Goal: Task Accomplishment & Management: Complete application form

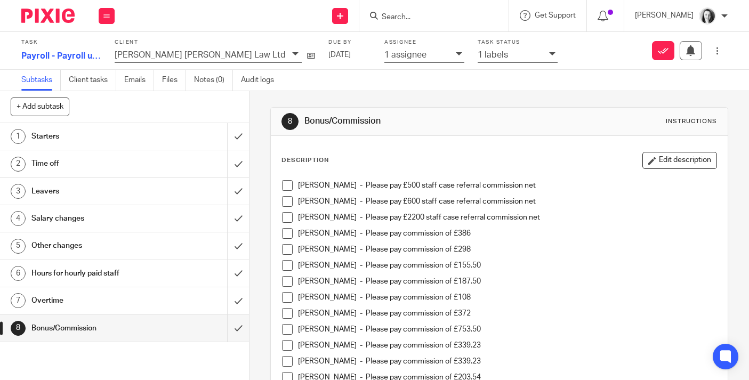
scroll to position [290, 0]
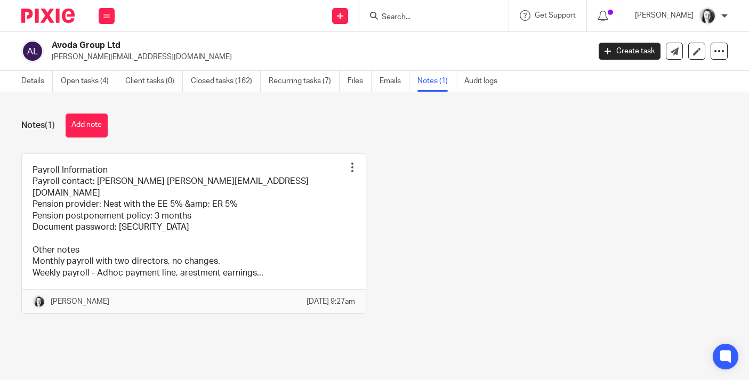
click at [399, 18] on input "Search" at bounding box center [429, 18] width 96 height 10
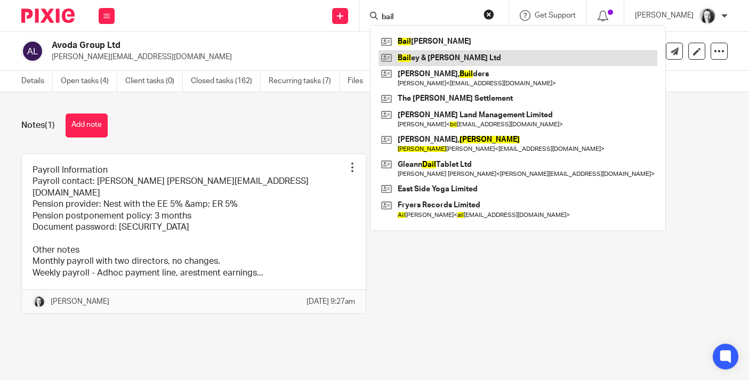
type input "bail"
click at [423, 58] on link at bounding box center [518, 58] width 279 height 16
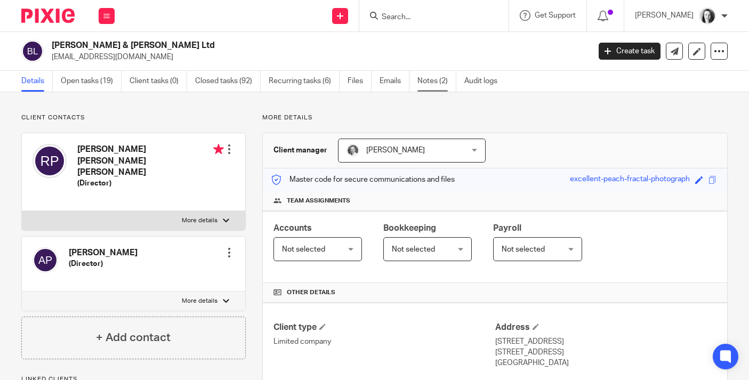
click at [424, 81] on link "Notes (2)" at bounding box center [437, 81] width 39 height 21
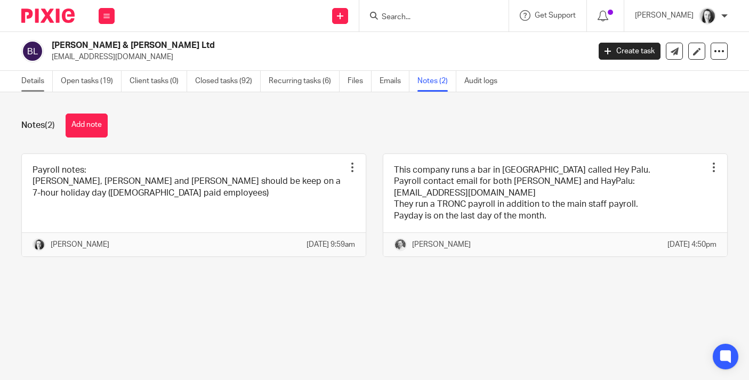
click at [36, 78] on link "Details" at bounding box center [36, 81] width 31 height 21
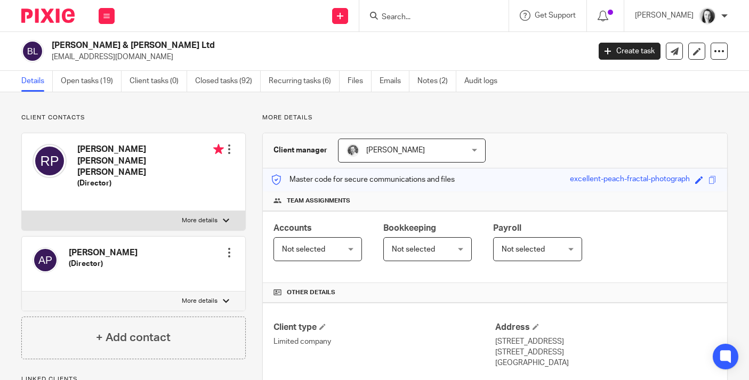
scroll to position [217, 0]
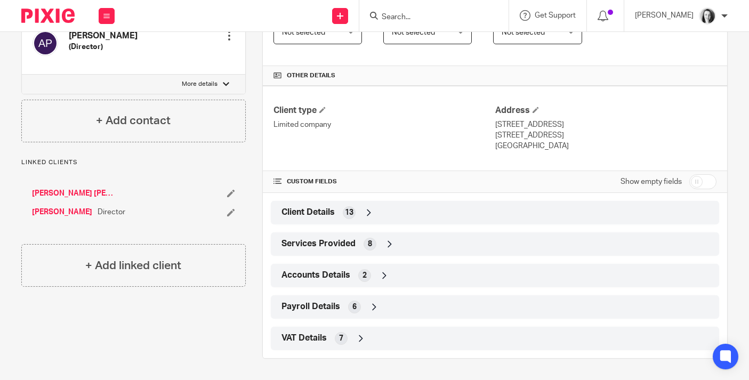
click at [307, 308] on span "Payroll Details" at bounding box center [311, 306] width 59 height 11
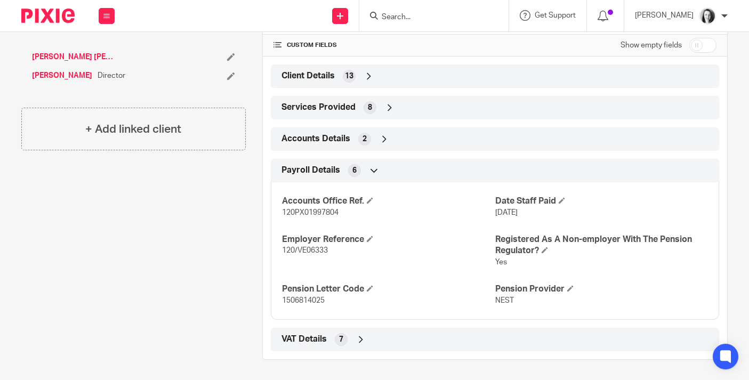
scroll to position [355, 0]
click at [350, 78] on span "13" at bounding box center [349, 75] width 9 height 11
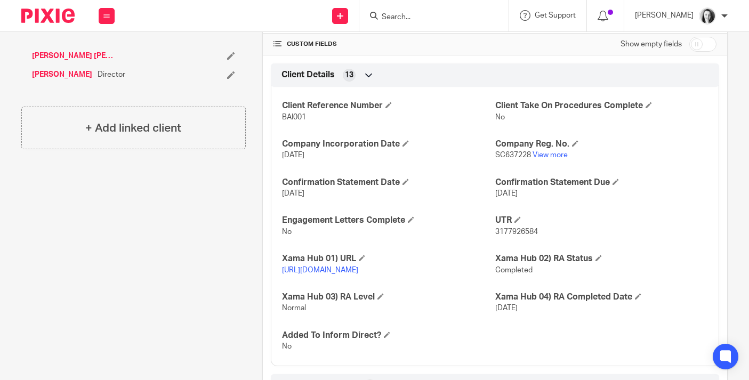
click at [485, 164] on div "Client Reference Number BAI001 Client Take On Procedures Complete No Company In…" at bounding box center [495, 222] width 448 height 287
drag, startPoint x: 524, startPoint y: 153, endPoint x: 491, endPoint y: 157, distance: 32.8
click at [495, 157] on span "SC637228" at bounding box center [513, 154] width 36 height 7
copy span "SC637228"
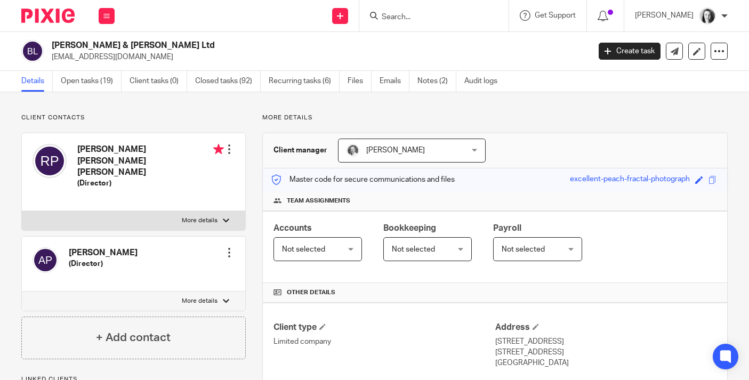
click at [228, 247] on div at bounding box center [229, 252] width 11 height 11
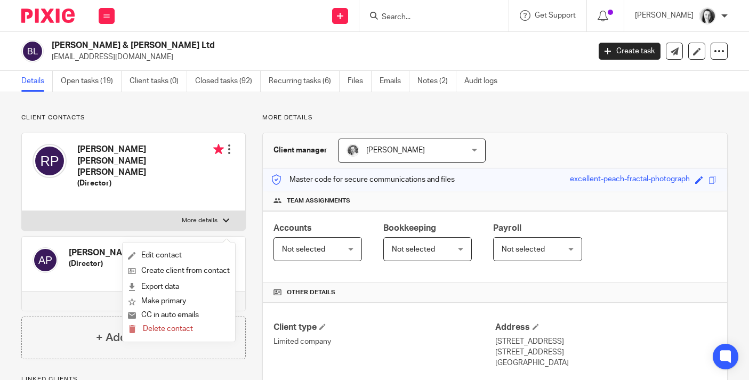
click at [180, 237] on div "Alessandro Palumbo (Director) Edit contact Create client from contact Export da…" at bounding box center [133, 264] width 223 height 55
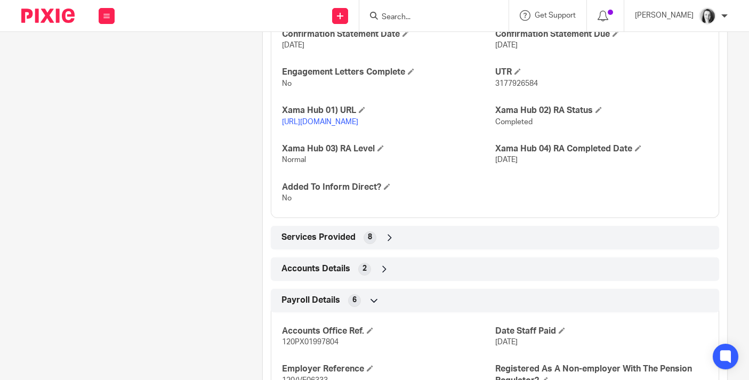
scroll to position [645, 0]
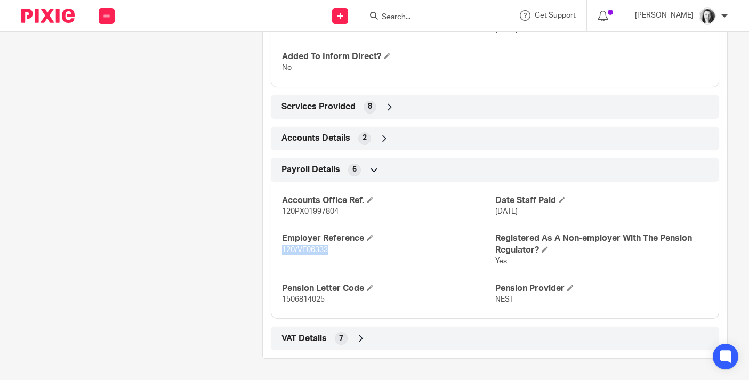
drag, startPoint x: 324, startPoint y: 251, endPoint x: 279, endPoint y: 251, distance: 44.8
click at [282, 251] on span "120/VE06333" at bounding box center [305, 249] width 46 height 7
copy span "120/VE06333"
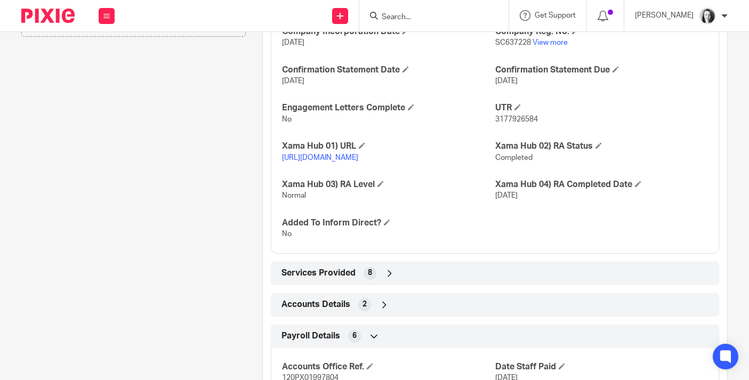
scroll to position [467, 0]
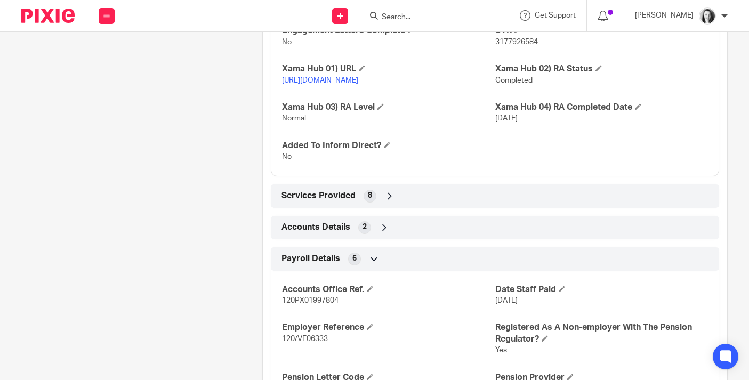
click at [332, 264] on span "Payroll Details" at bounding box center [311, 258] width 59 height 11
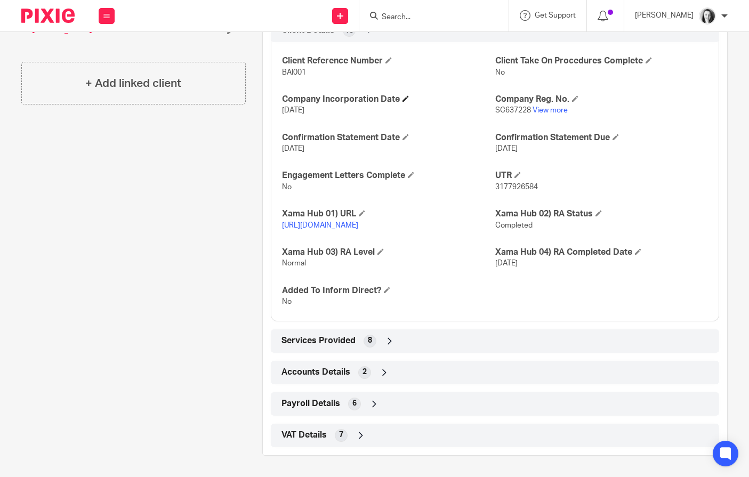
scroll to position [410, 0]
click at [314, 380] on span "Payroll Details" at bounding box center [311, 403] width 59 height 11
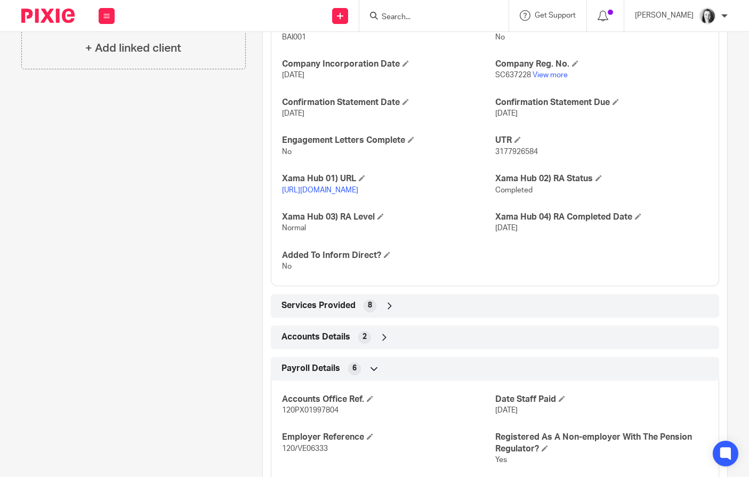
scroll to position [548, 0]
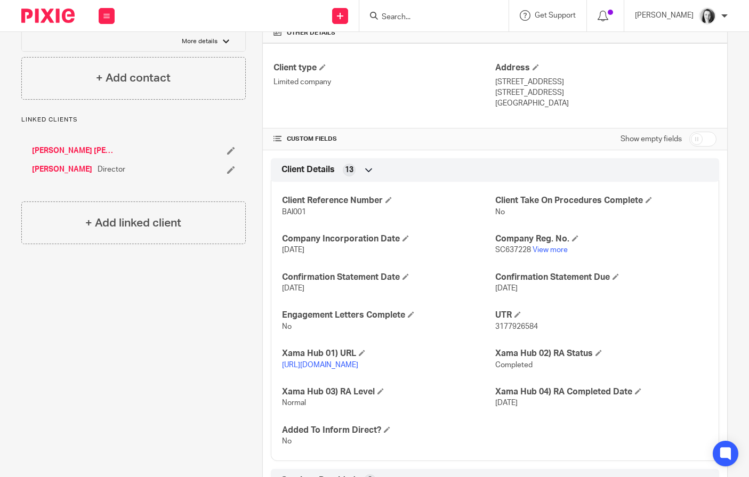
click at [367, 173] on icon at bounding box center [369, 170] width 11 height 11
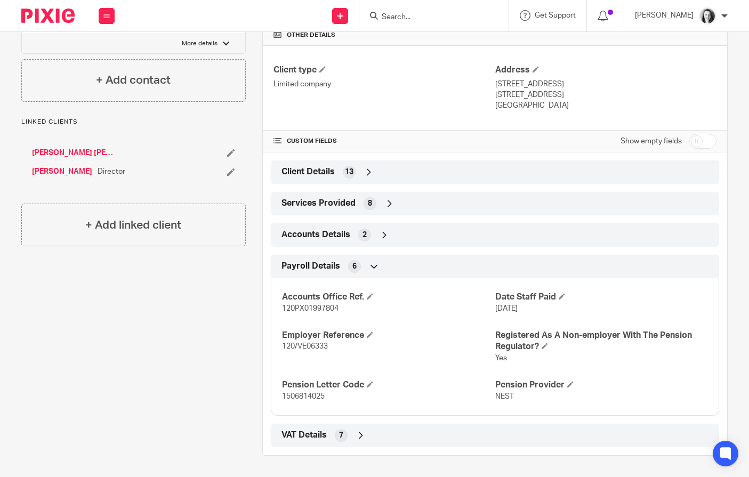
scroll to position [258, 0]
click at [707, 146] on input "checkbox" at bounding box center [703, 141] width 27 height 15
checkbox input "true"
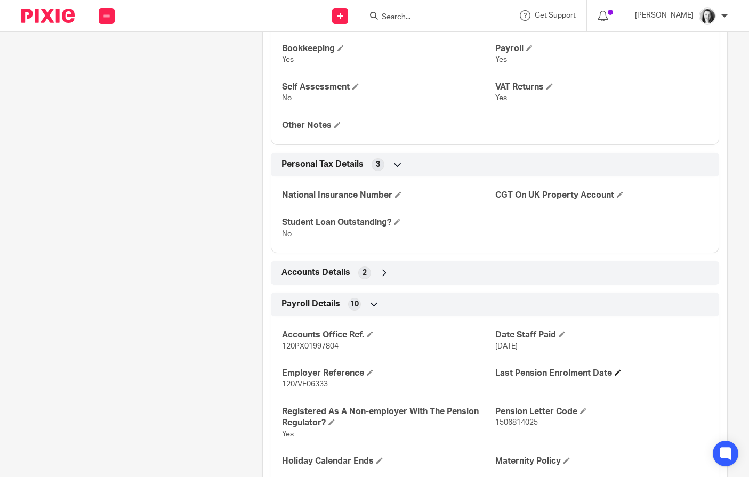
scroll to position [1007, 0]
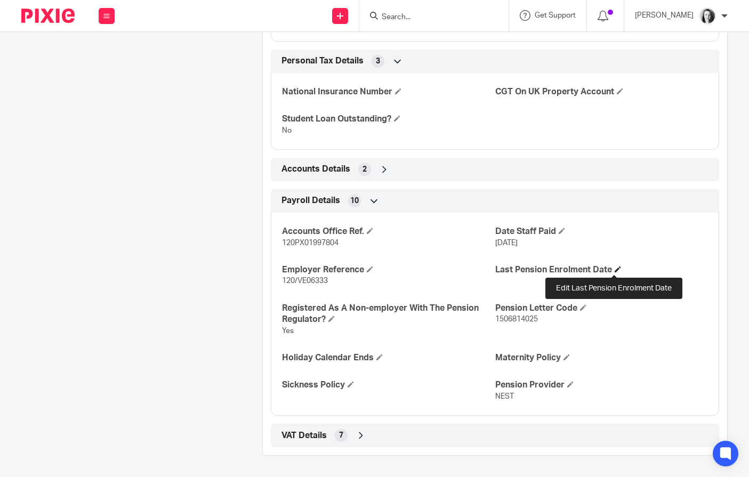
click at [615, 270] on span at bounding box center [618, 269] width 6 height 6
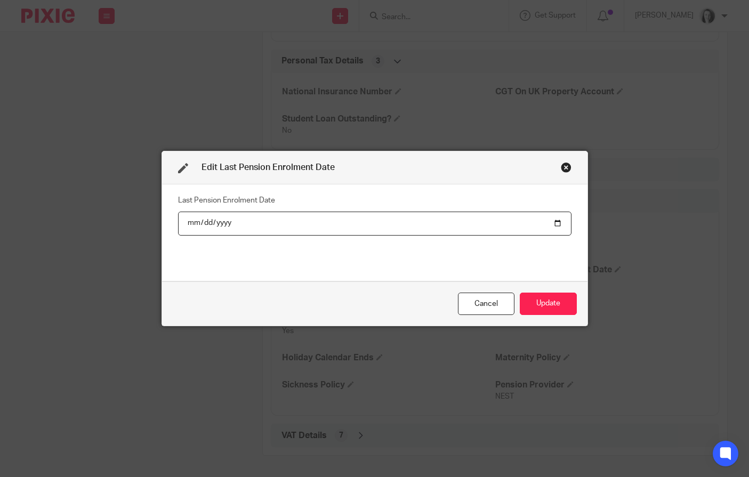
type input "0009-10-01"
type input "2022-09-01"
click at [544, 297] on button "Update" at bounding box center [548, 304] width 57 height 23
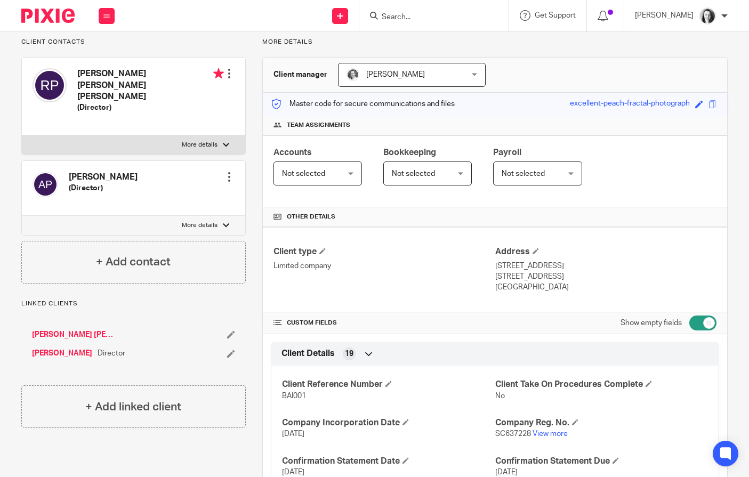
scroll to position [0, 0]
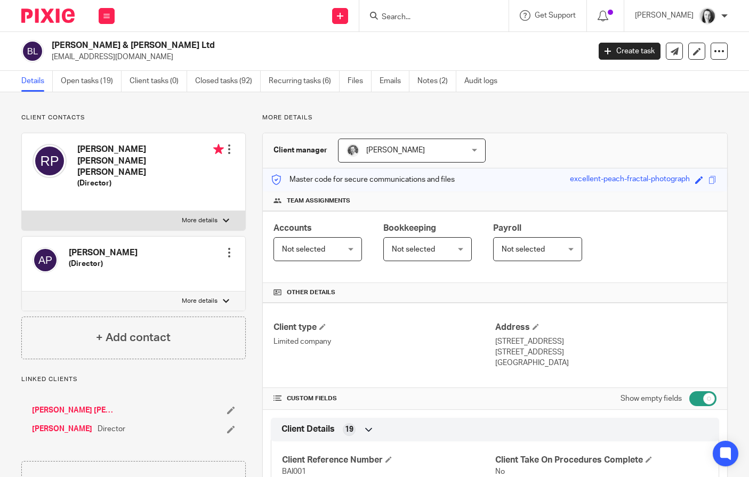
click at [398, 16] on input "Search" at bounding box center [429, 18] width 96 height 10
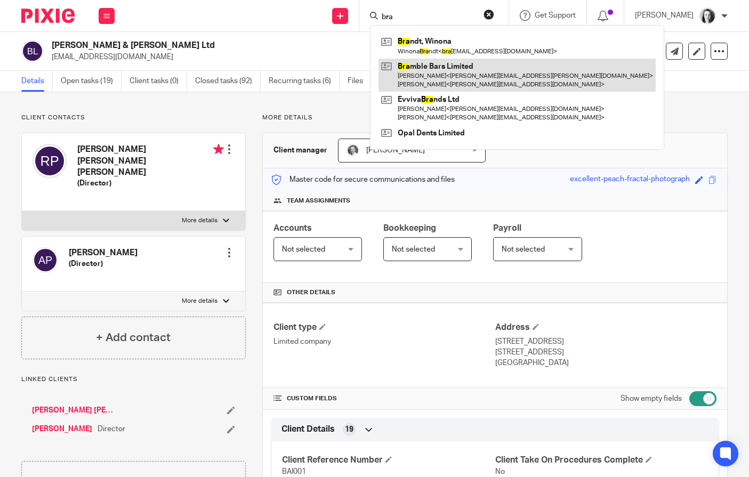
type input "bra"
click at [403, 66] on link at bounding box center [517, 75] width 277 height 33
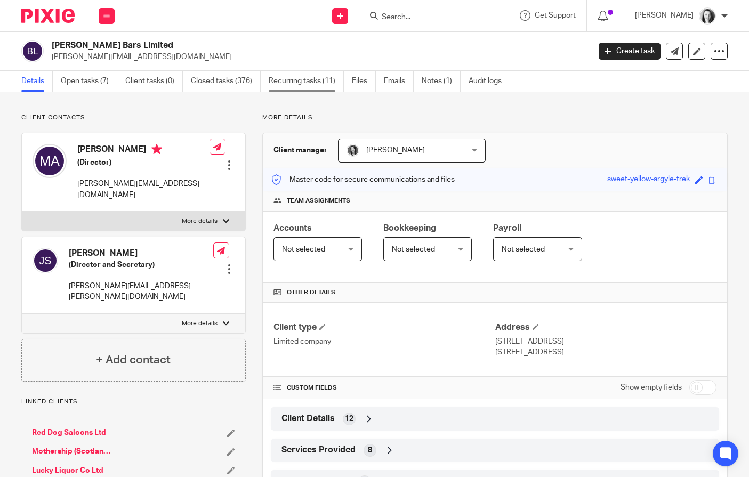
click at [281, 83] on link "Recurring tasks (11)" at bounding box center [306, 81] width 75 height 21
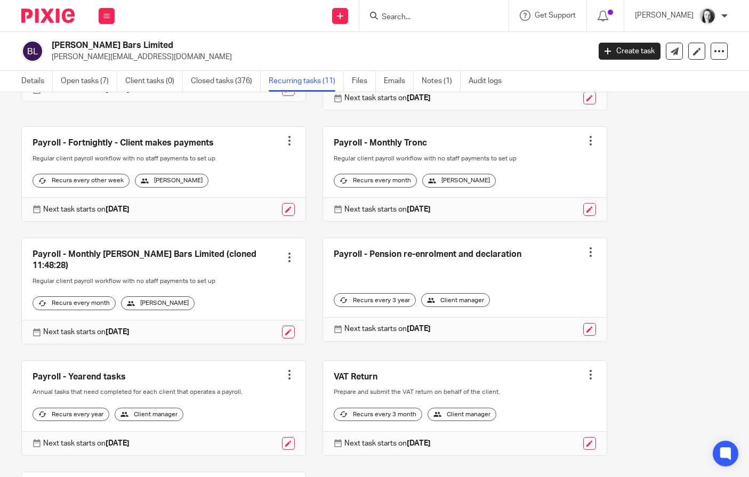
scroll to position [285, 0]
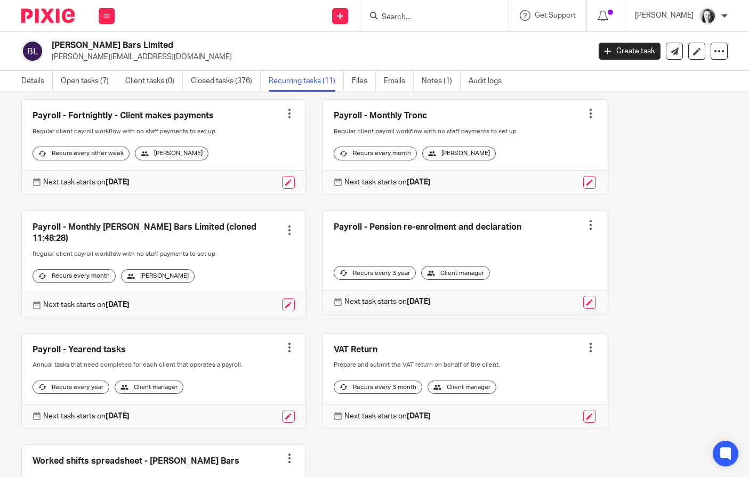
click at [284, 236] on div at bounding box center [289, 230] width 11 height 11
click at [250, 316] on span "Cancel schedule" at bounding box center [243, 315] width 56 height 7
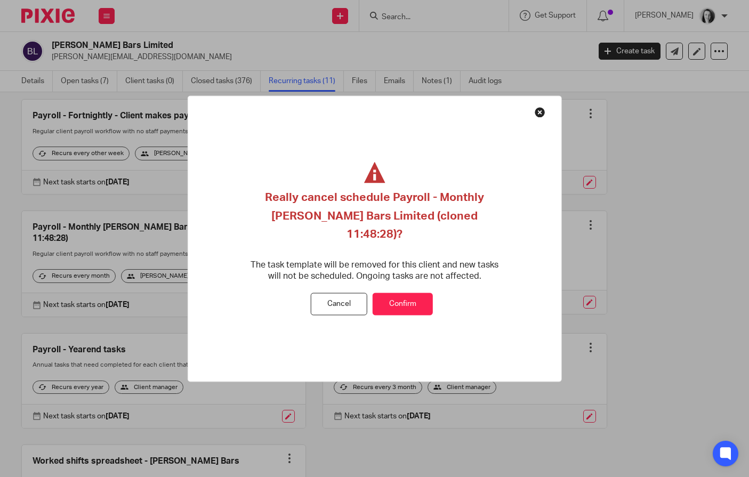
click at [397, 300] on button "Confirm" at bounding box center [403, 304] width 60 height 23
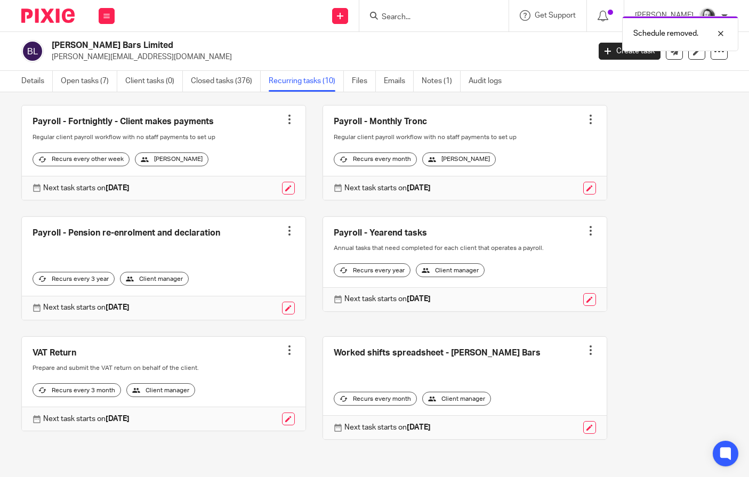
scroll to position [298, 0]
click at [84, 82] on link "Open tasks (7)" at bounding box center [89, 81] width 57 height 21
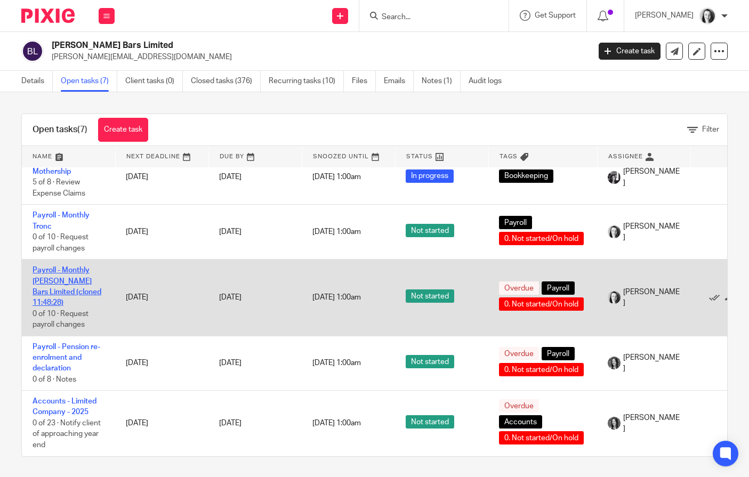
scroll to position [164, 0]
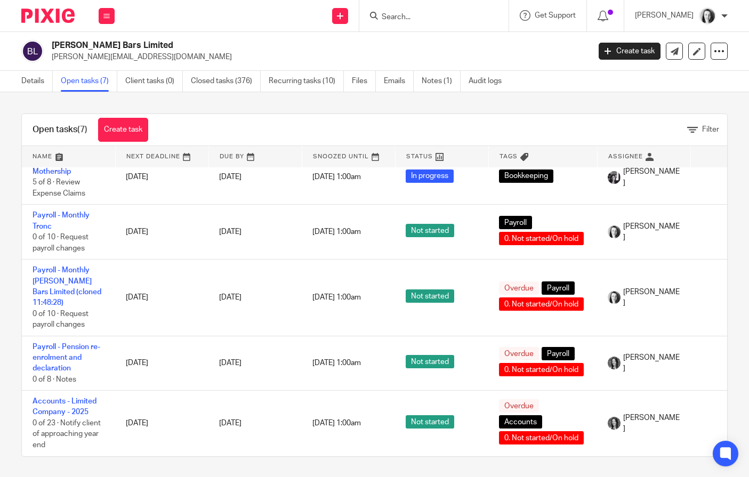
click at [390, 13] on input "Search" at bounding box center [429, 18] width 96 height 10
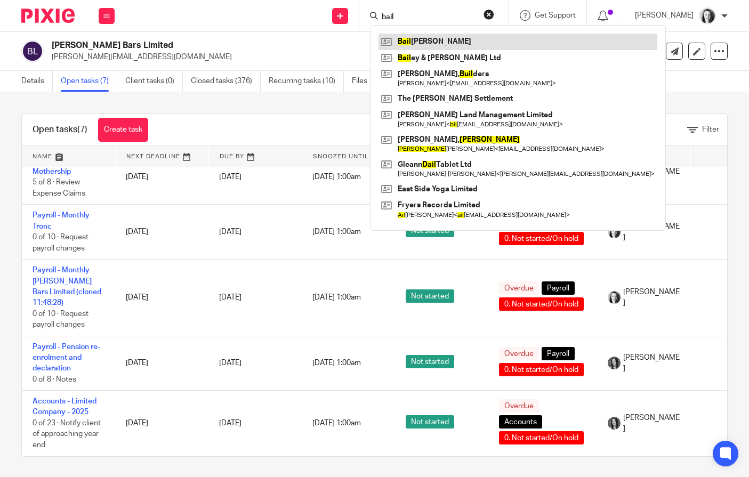
type input "bail"
click at [411, 43] on link at bounding box center [518, 42] width 279 height 16
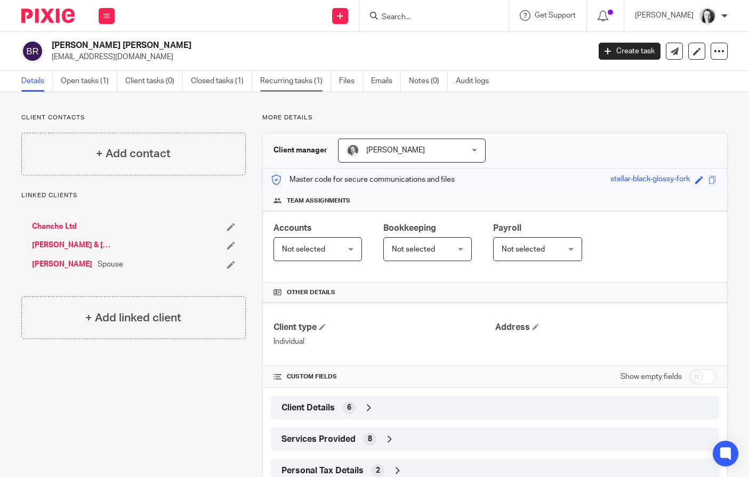
click at [284, 79] on link "Recurring tasks (1)" at bounding box center [295, 81] width 71 height 21
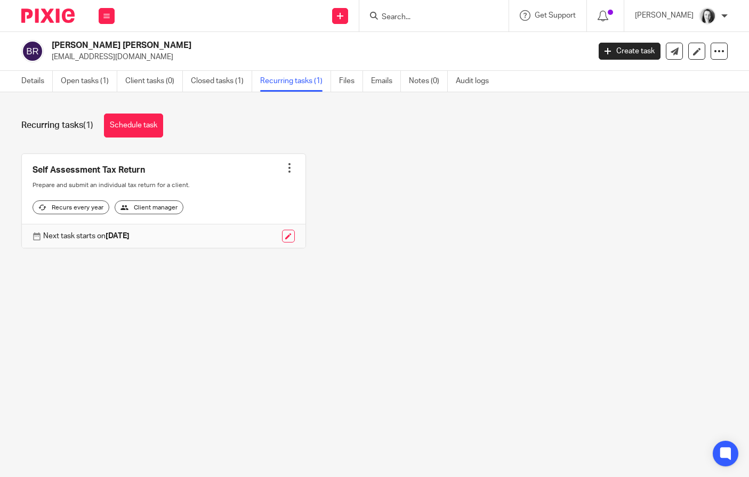
click at [381, 19] on input "Search" at bounding box center [429, 18] width 96 height 10
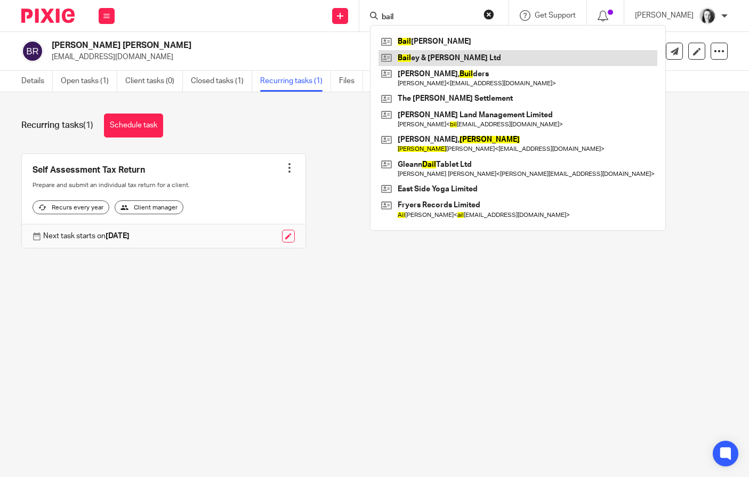
type input "bail"
click at [398, 59] on link at bounding box center [518, 58] width 279 height 16
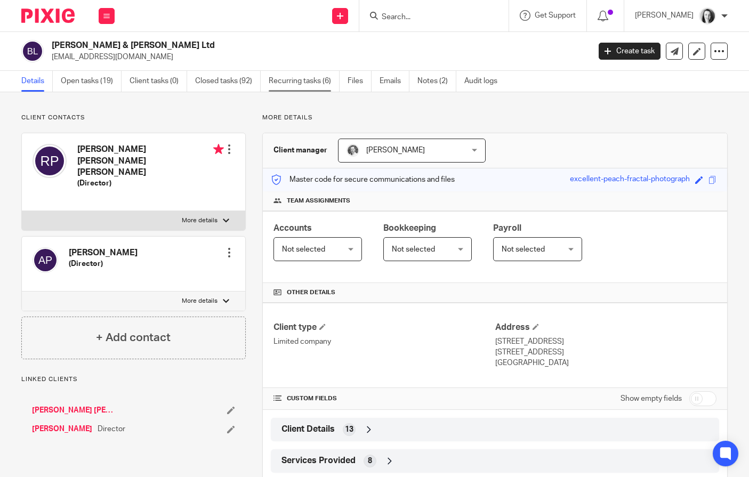
click at [280, 82] on link "Recurring tasks (6)" at bounding box center [304, 81] width 71 height 21
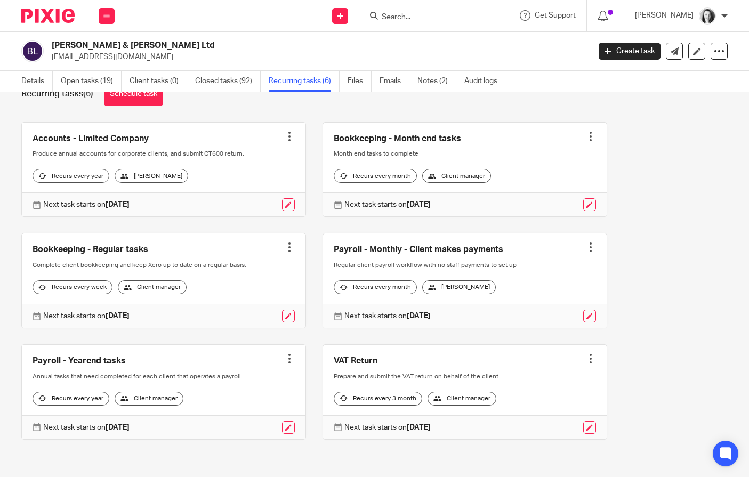
scroll to position [58, 0]
click at [629, 46] on link "Create task" at bounding box center [630, 51] width 62 height 17
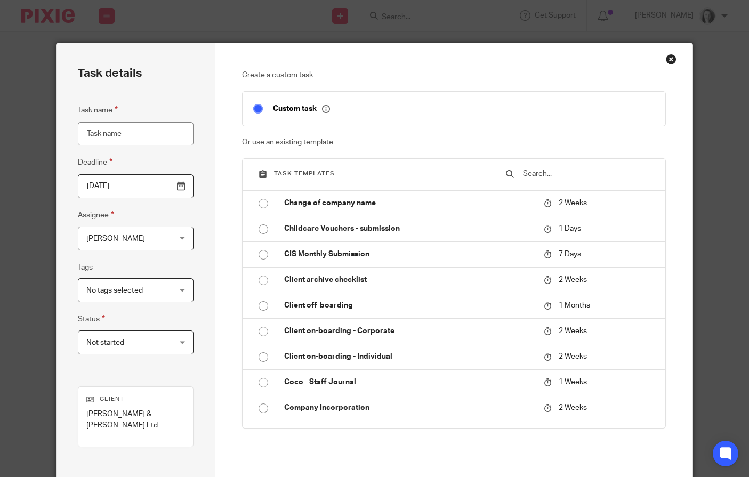
click at [668, 61] on div "Close this dialog window" at bounding box center [671, 59] width 11 height 11
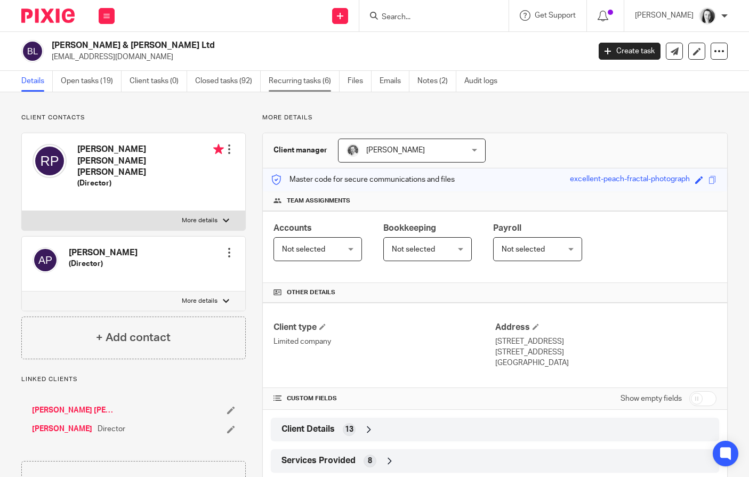
click at [294, 84] on link "Recurring tasks (6)" at bounding box center [304, 81] width 71 height 21
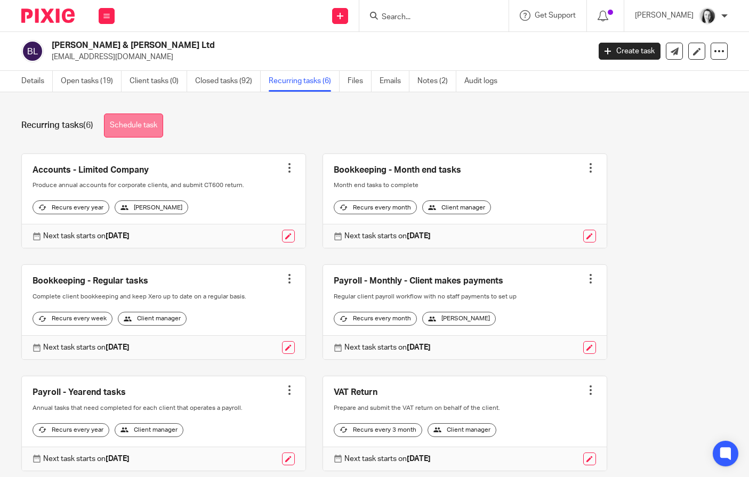
click at [141, 126] on link "Schedule task" at bounding box center [133, 126] width 59 height 24
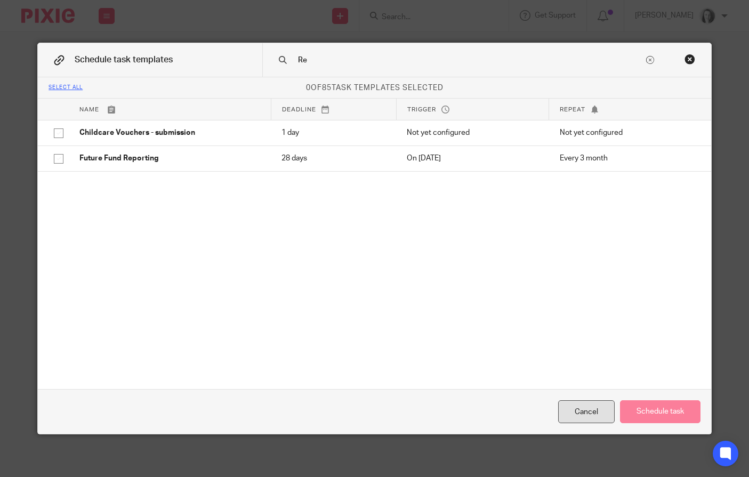
type input "Re"
click at [572, 416] on div "Cancel" at bounding box center [586, 411] width 57 height 23
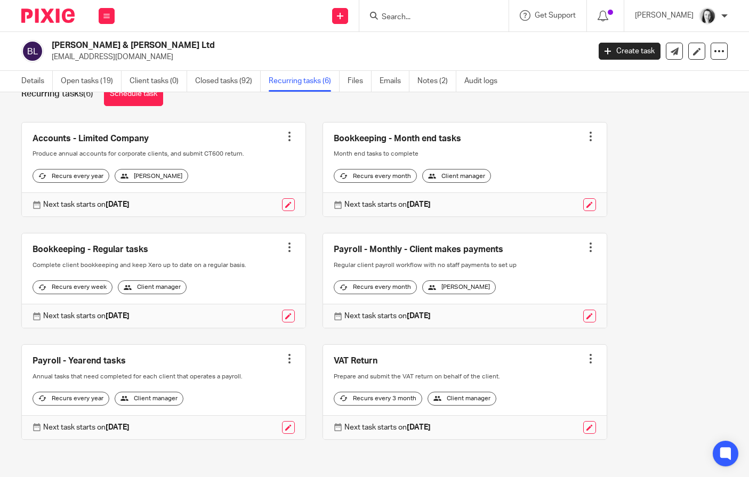
scroll to position [58, 0]
click at [626, 47] on link "Create task" at bounding box center [630, 51] width 62 height 17
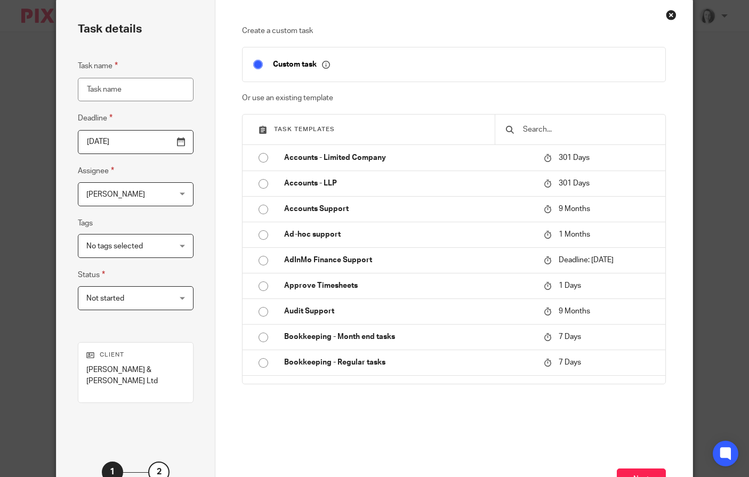
scroll to position [58, 0]
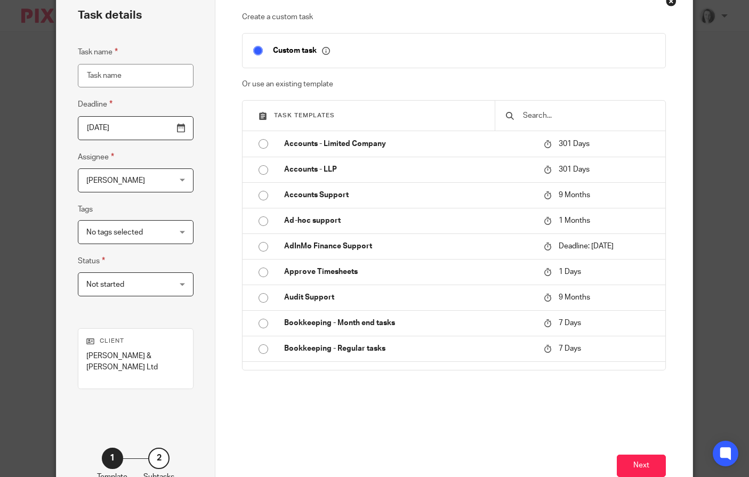
click at [176, 282] on div "Not started Not started" at bounding box center [136, 284] width 116 height 24
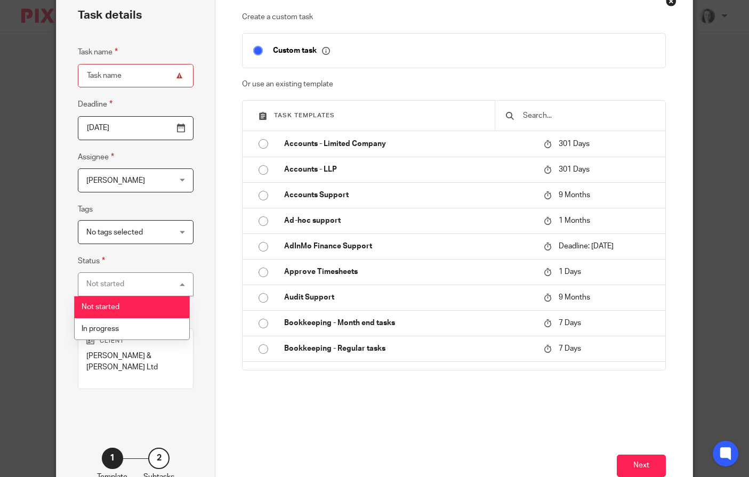
click at [203, 259] on div "Task details Task name Deadline 2025-08-14 Assignee Monika Budziwojska Monika B…" at bounding box center [136, 244] width 159 height 519
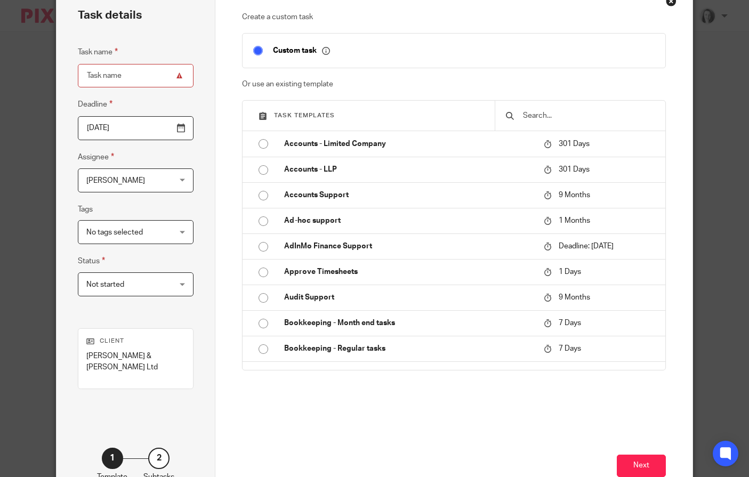
click at [181, 231] on div "No tags selected" at bounding box center [136, 232] width 116 height 24
click at [205, 193] on div "Task details Task name Deadline 2025-08-14 Assignee Monika Budziwojska Monika B…" at bounding box center [136, 244] width 159 height 519
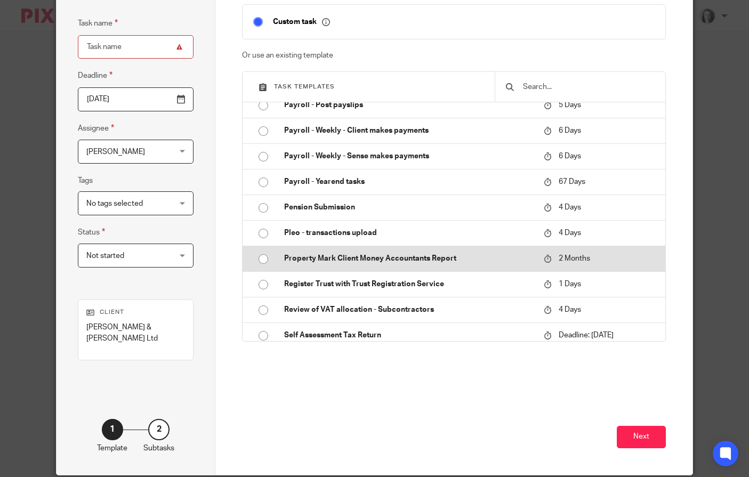
scroll to position [1800, 0]
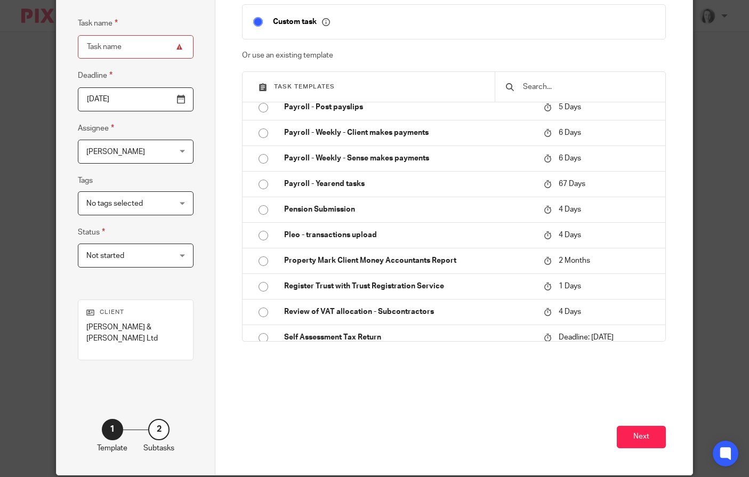
click at [257, 92] on input "radio" at bounding box center [263, 82] width 20 height 20
type input "2026-02-10"
type input "Payroll - Pension re-enrolment and declaration"
checkbox input "false"
radio input "false"
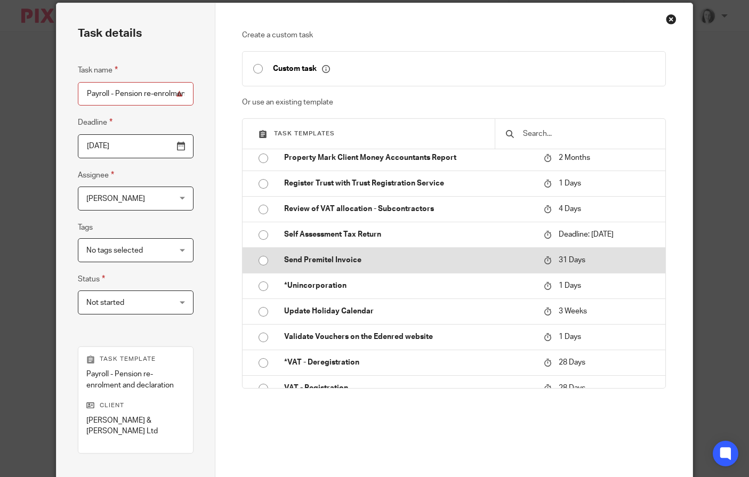
scroll to position [0, 0]
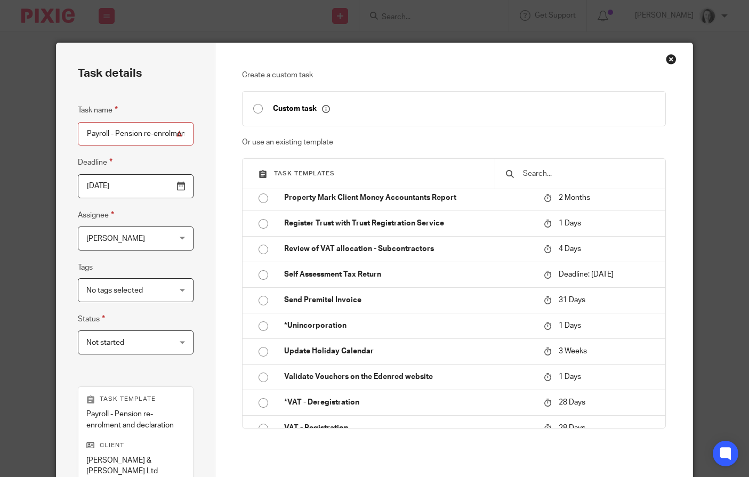
click at [178, 189] on input "2026-02-10" at bounding box center [136, 186] width 116 height 24
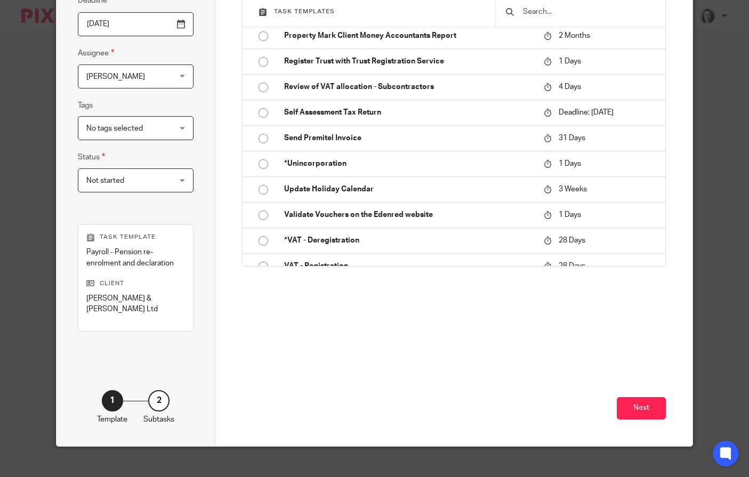
scroll to position [164, 0]
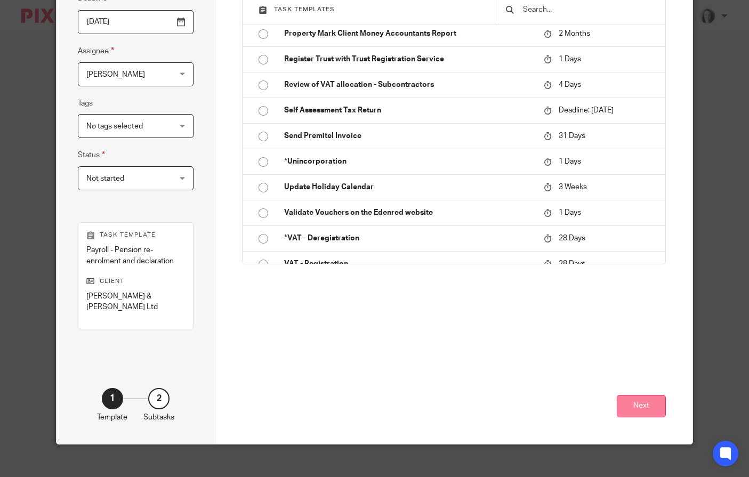
click at [648, 399] on button "Next" at bounding box center [641, 406] width 49 height 23
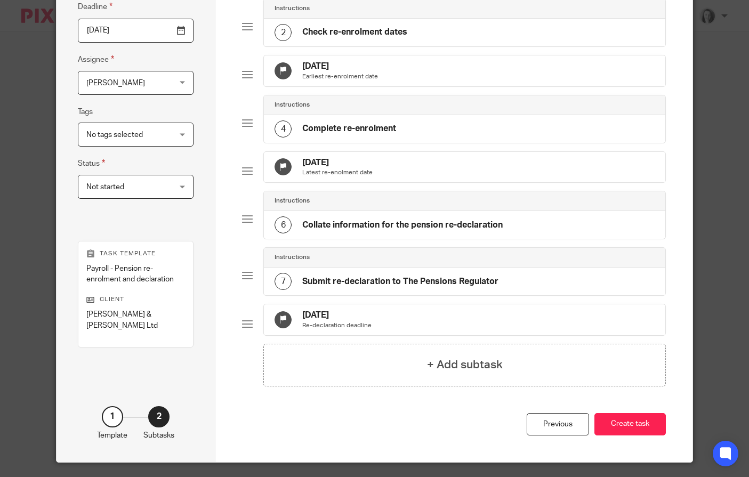
scroll to position [104, 0]
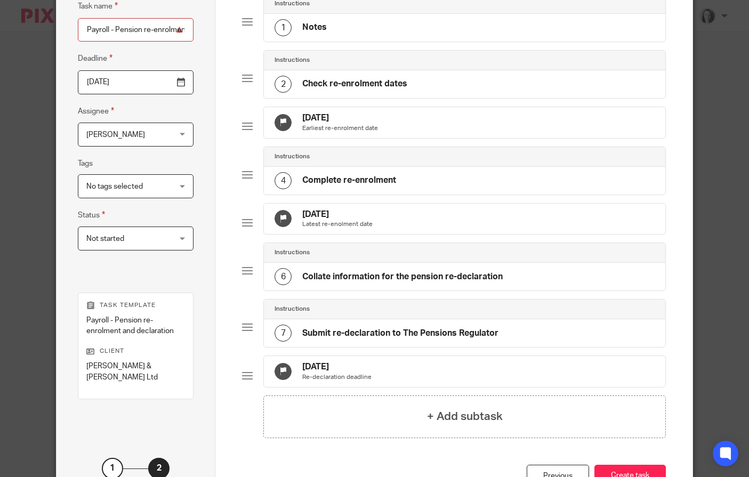
click at [175, 83] on input "2025-09-01" at bounding box center [136, 82] width 116 height 24
click at [179, 271] on div "Task name Payroll - Pension re-enrolment and declaration Deadline 2025-10-31 As…" at bounding box center [136, 135] width 116 height 271
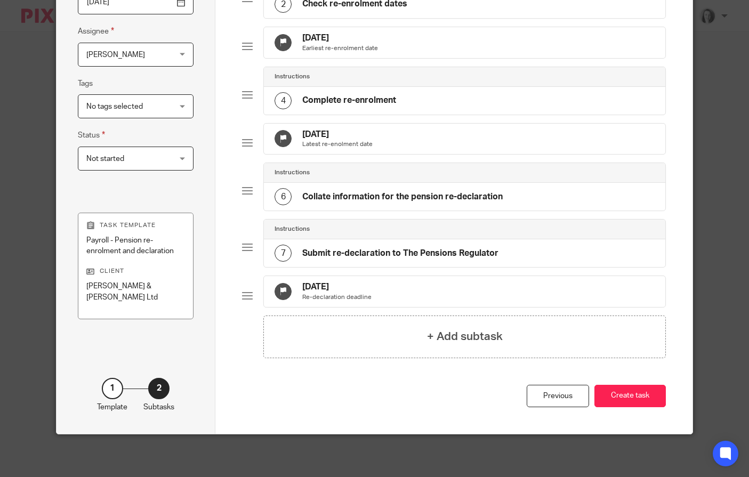
scroll to position [210, 0]
click at [532, 394] on div "Previous" at bounding box center [558, 396] width 62 height 23
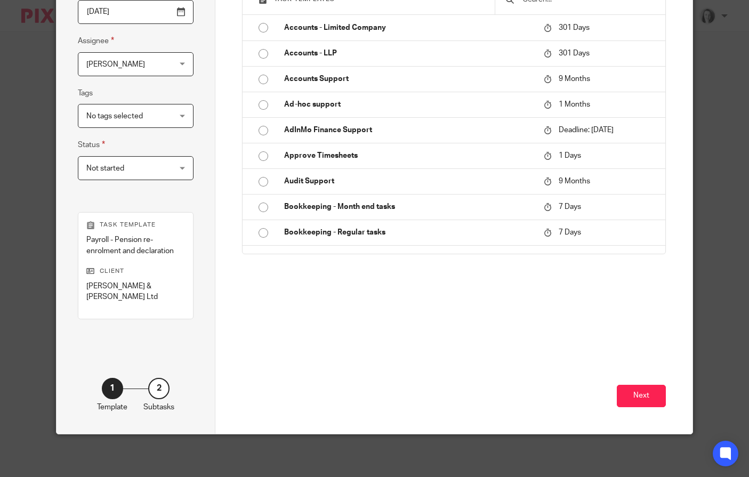
scroll to position [164, 0]
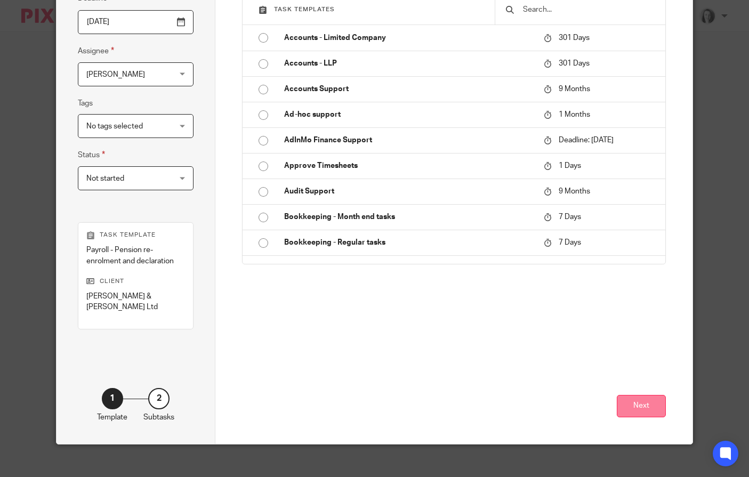
click at [634, 398] on button "Next" at bounding box center [641, 406] width 49 height 23
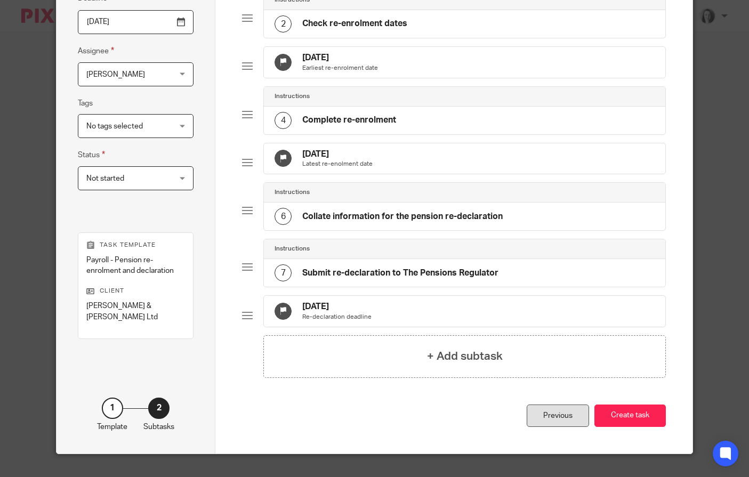
click at [566, 428] on div "Previous" at bounding box center [558, 416] width 62 height 23
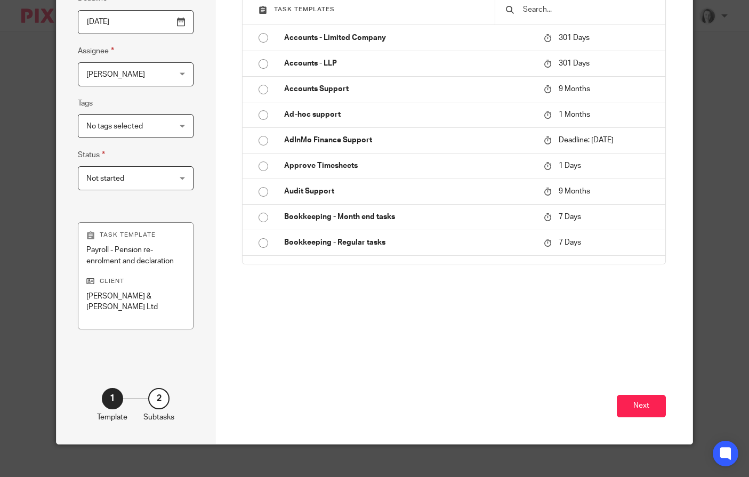
scroll to position [0, 0]
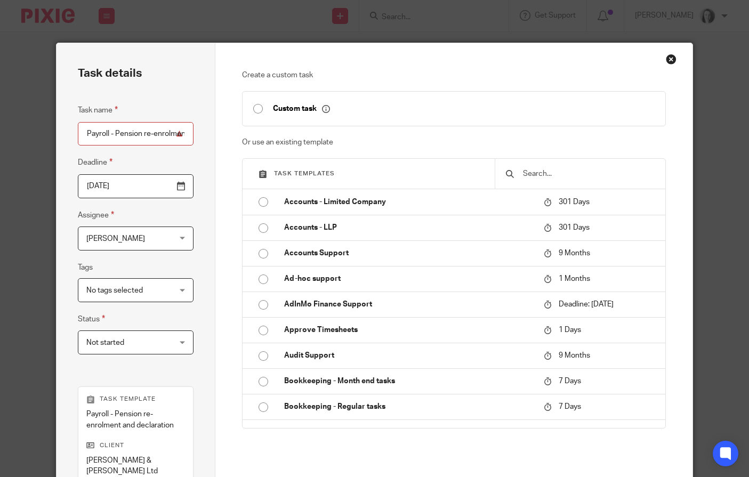
click at [254, 110] on input "checkbox" at bounding box center [258, 109] width 20 height 20
type input "[DATE]"
checkbox input "true"
radio input "false"
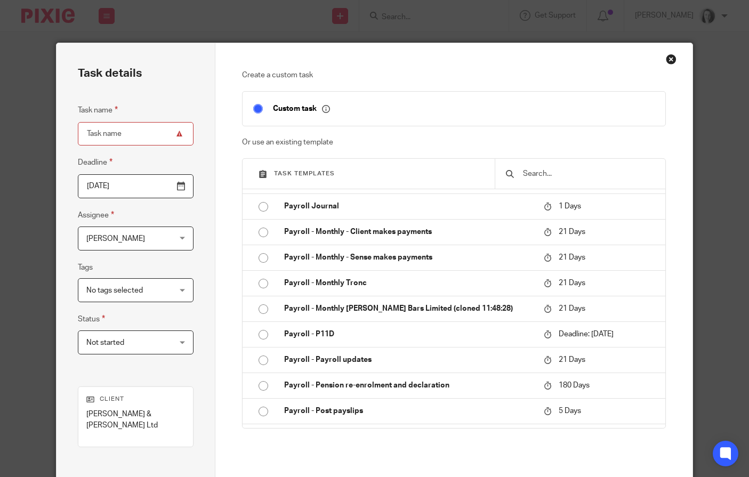
scroll to position [1623, 0]
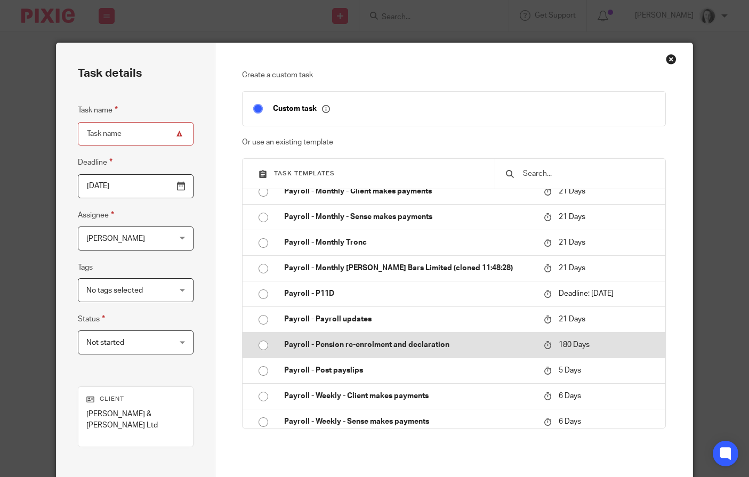
click at [261, 356] on input "radio" at bounding box center [263, 345] width 20 height 20
type input "2026-02-10"
type input "Payroll - Pension re-enrolment and declaration"
checkbox input "false"
radio input "false"
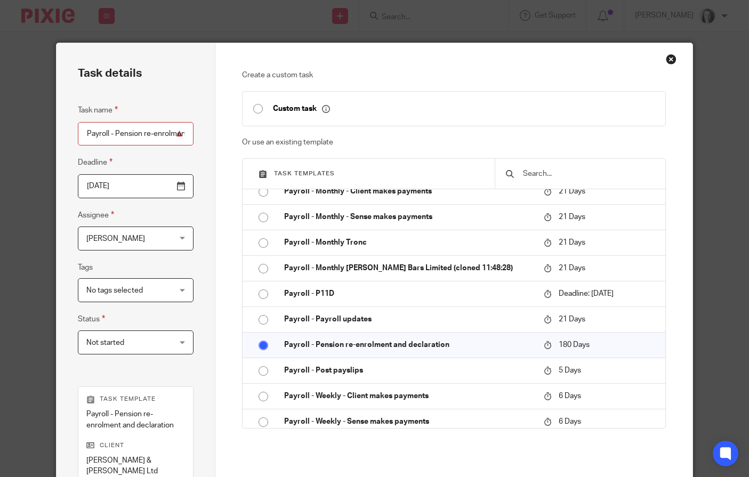
click at [113, 180] on input "2026-02-10" at bounding box center [136, 186] width 116 height 24
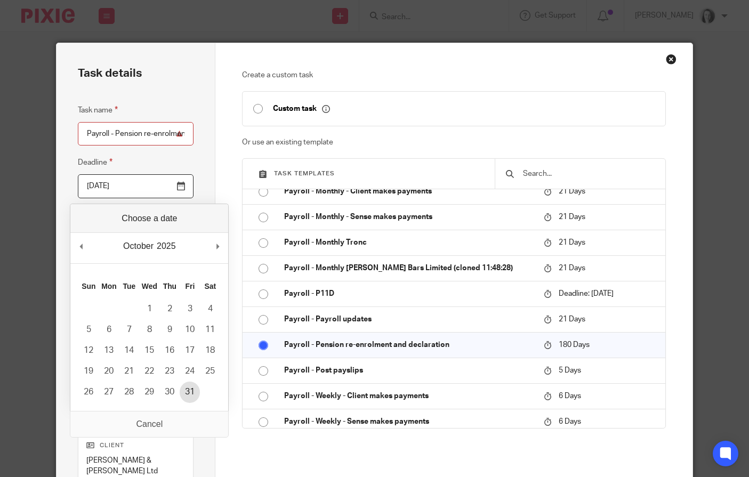
type input "2025-10-31"
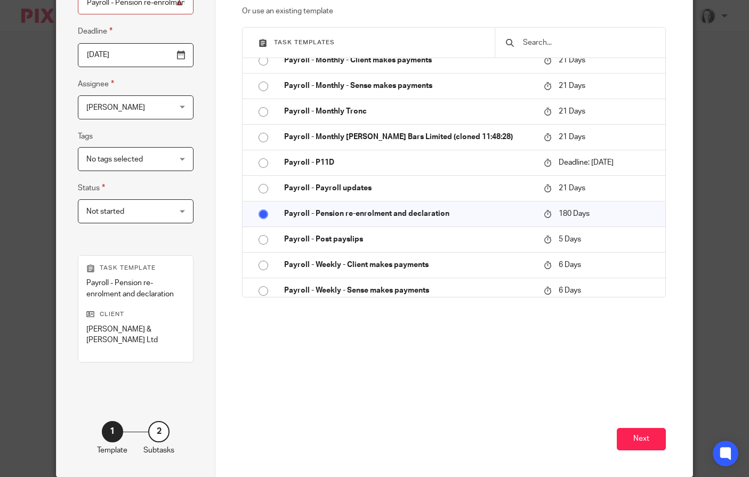
scroll to position [164, 0]
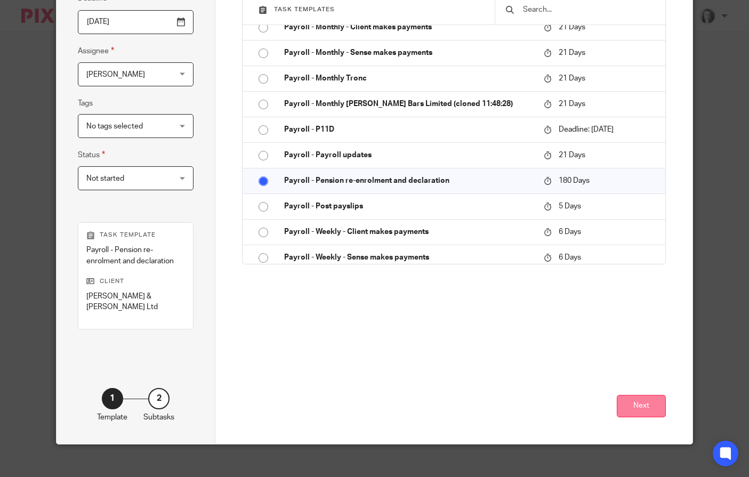
click at [619, 398] on button "Next" at bounding box center [641, 406] width 49 height 23
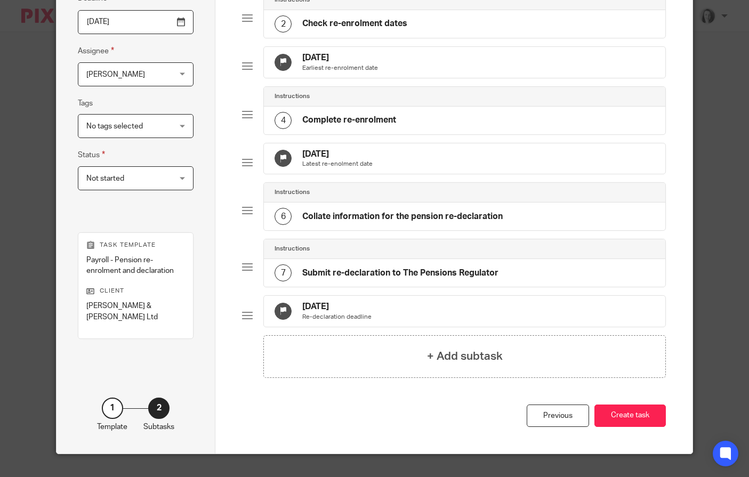
scroll to position [0, 0]
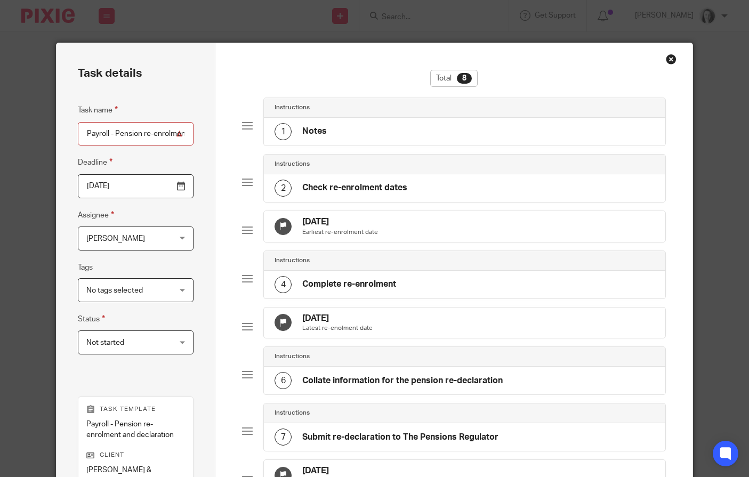
click at [331, 223] on h4 "[DATE]" at bounding box center [340, 222] width 76 height 11
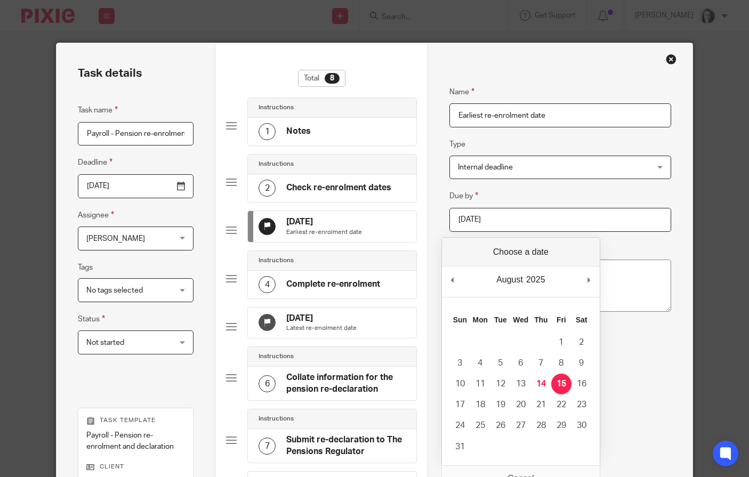
click at [565, 218] on input "2025-08-15" at bounding box center [561, 220] width 222 height 24
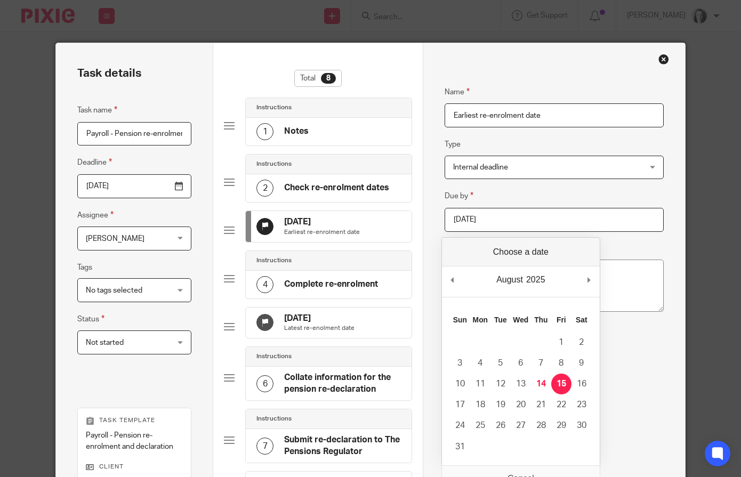
click at [479, 222] on input "2025-08-15" at bounding box center [554, 220] width 219 height 24
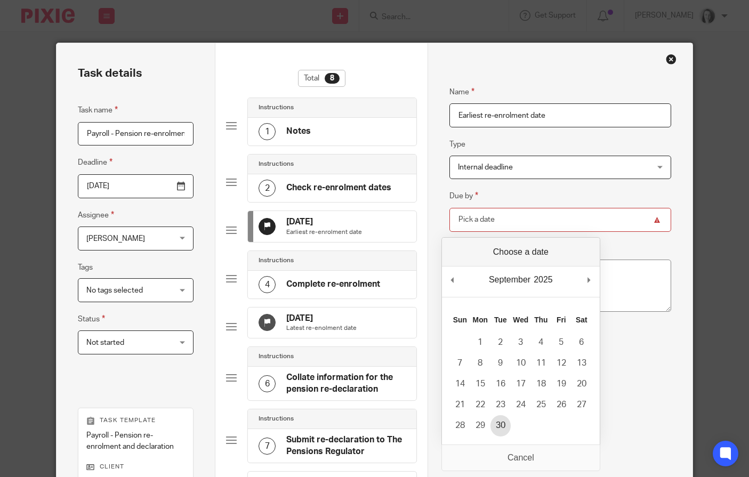
type input "2025-09-30"
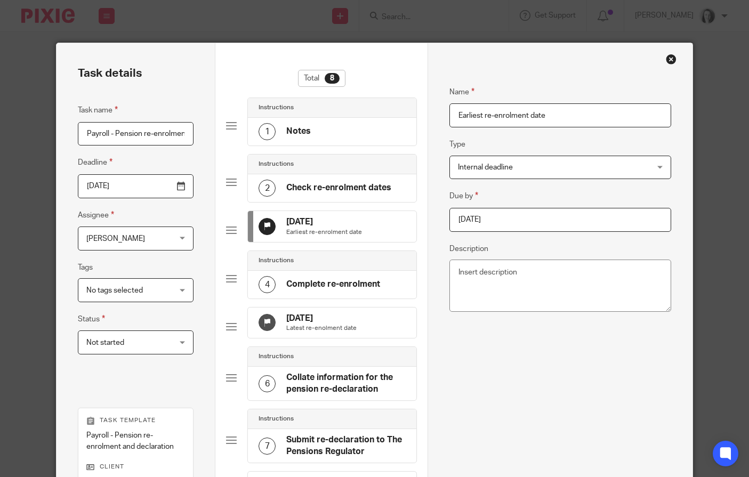
click at [318, 333] on p "Latest re-enolment date" at bounding box center [321, 328] width 70 height 9
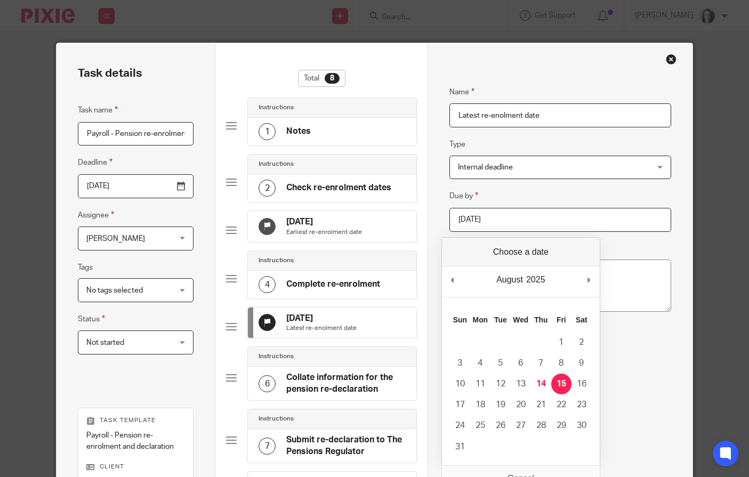
click at [532, 223] on input "2025-08-15" at bounding box center [561, 220] width 222 height 24
type input "2025-09-30"
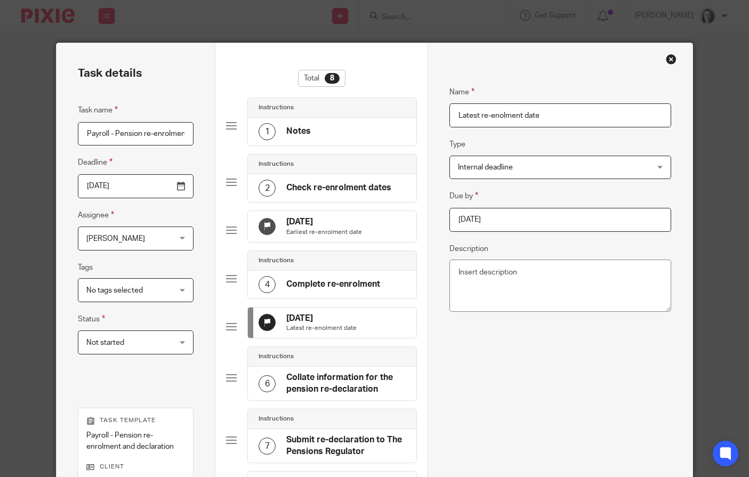
click at [540, 397] on div "Name Latest re-enolment date Type Internal deadline Internal deadline Instructi…" at bounding box center [561, 267] width 222 height 394
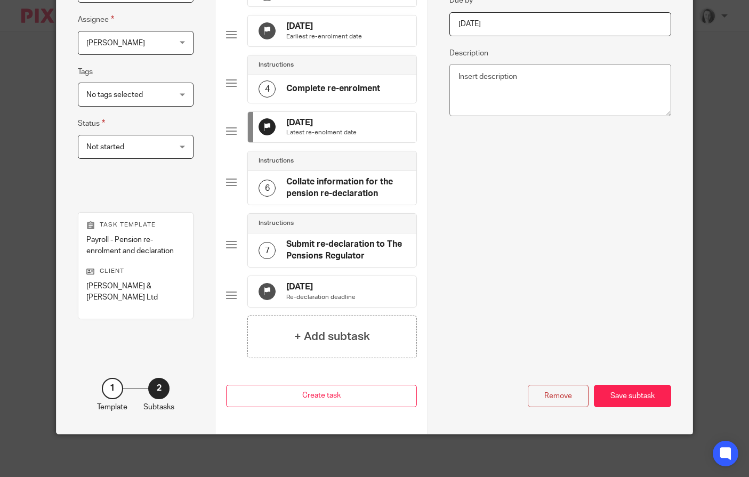
scroll to position [219, 0]
click at [326, 283] on h4 "[DATE]" at bounding box center [320, 287] width 69 height 11
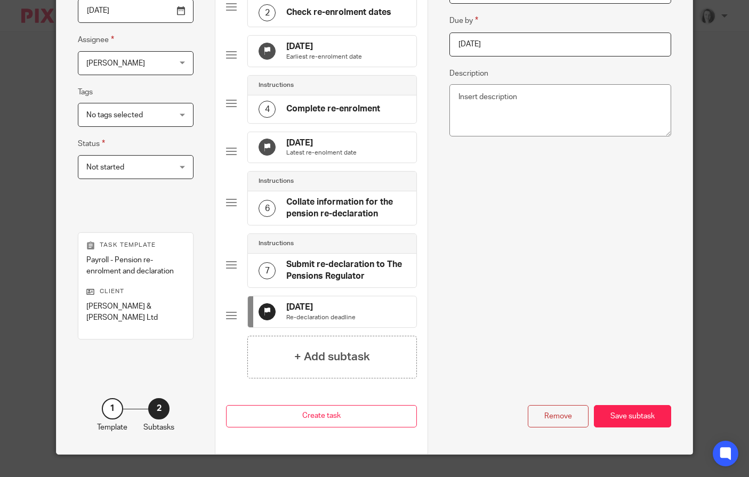
scroll to position [128, 0]
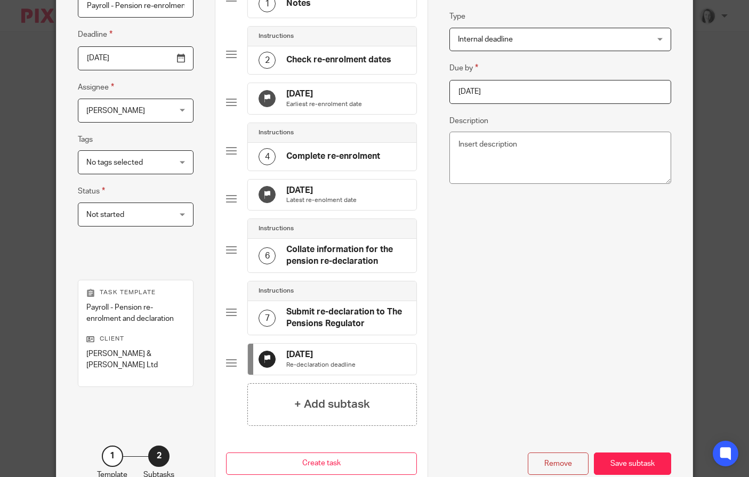
click at [536, 97] on input "2025-08-15" at bounding box center [561, 92] width 222 height 24
click at [509, 361] on div "Remove Save subtask" at bounding box center [561, 405] width 222 height 139
click at [524, 95] on input "2025-09-30" at bounding box center [561, 92] width 222 height 24
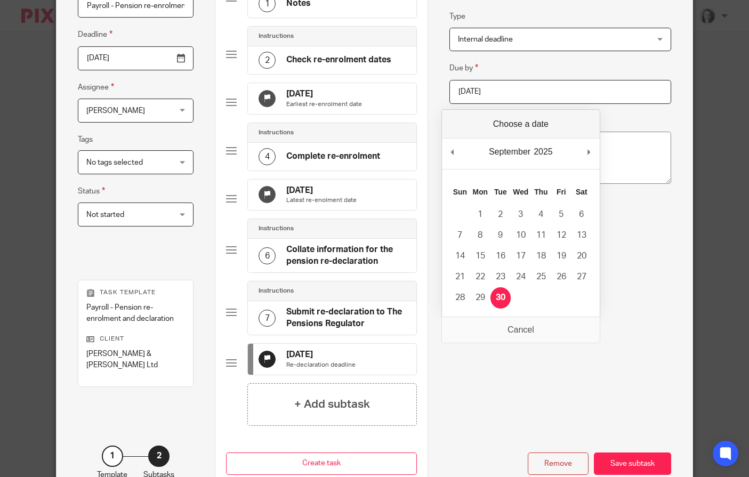
click at [586, 150] on div "September January February March April May June July August September October N…" at bounding box center [521, 154] width 158 height 30
type input "2026-01-31"
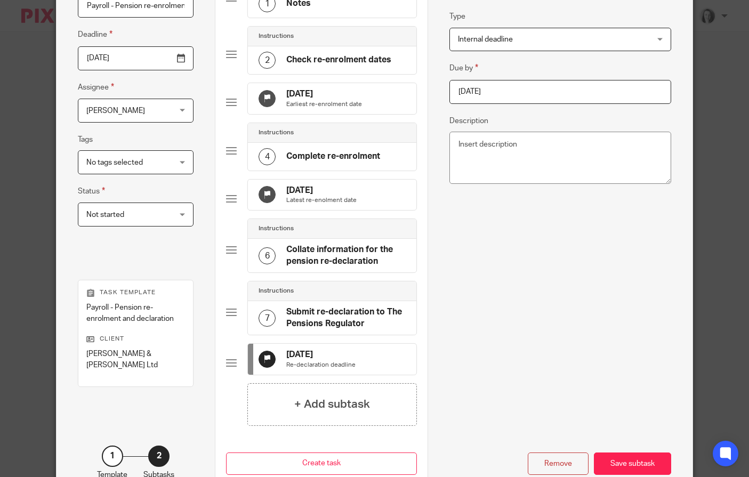
click at [559, 310] on div "Name Re-declaration deadline Type Internal deadline Internal deadline Instructi…" at bounding box center [561, 139] width 222 height 394
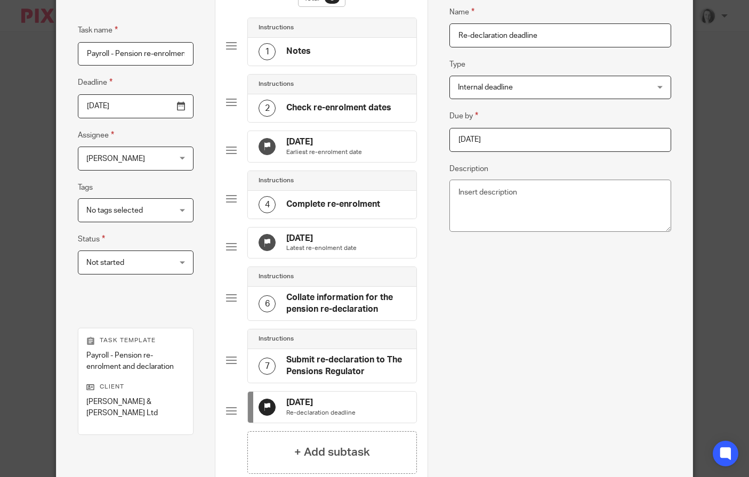
scroll to position [79, 0]
click at [179, 107] on input "2025-10-31" at bounding box center [136, 107] width 116 height 24
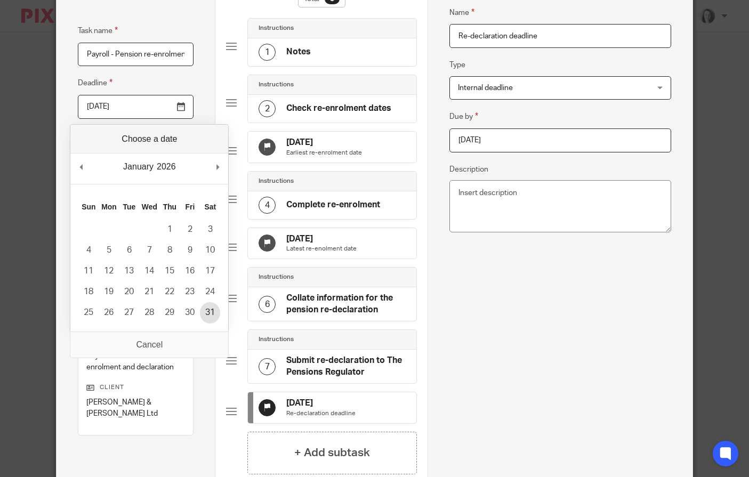
type input "2026-01-31"
type input "2025-08-15"
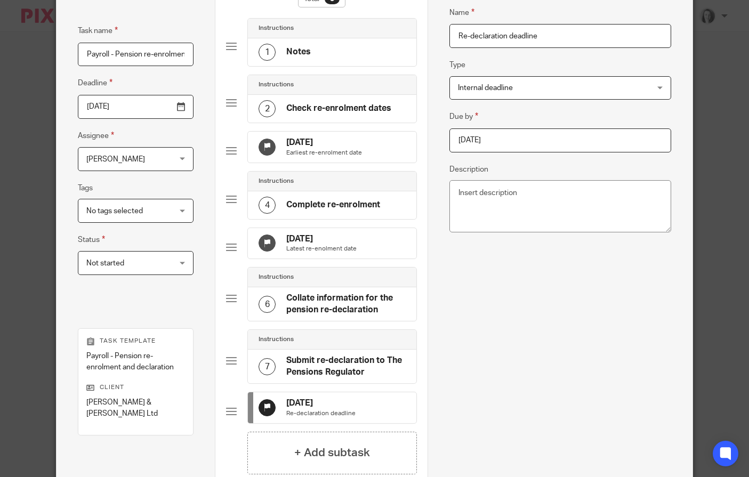
click at [317, 151] on p "Earliest re-enrolment date" at bounding box center [324, 153] width 76 height 9
click at [595, 140] on input "2025-08-15" at bounding box center [561, 141] width 222 height 24
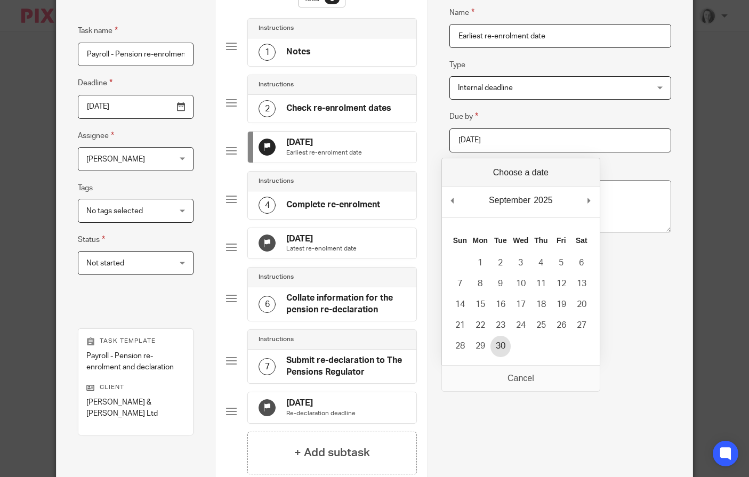
type input "2025-09-30"
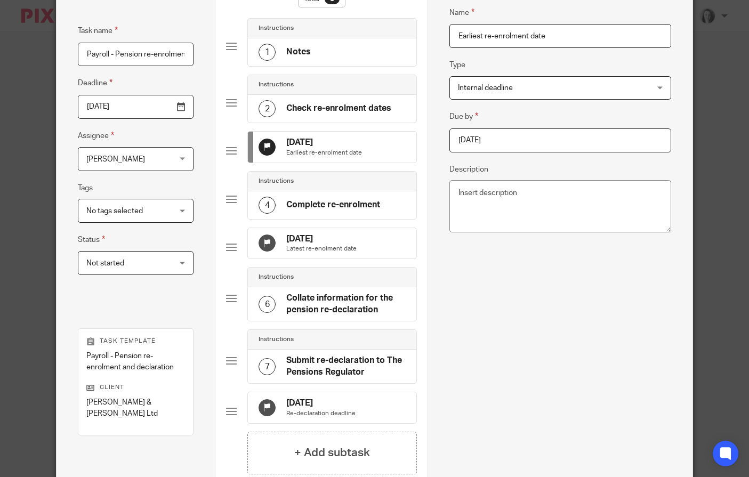
click at [312, 245] on h4 "[DATE]" at bounding box center [321, 239] width 70 height 11
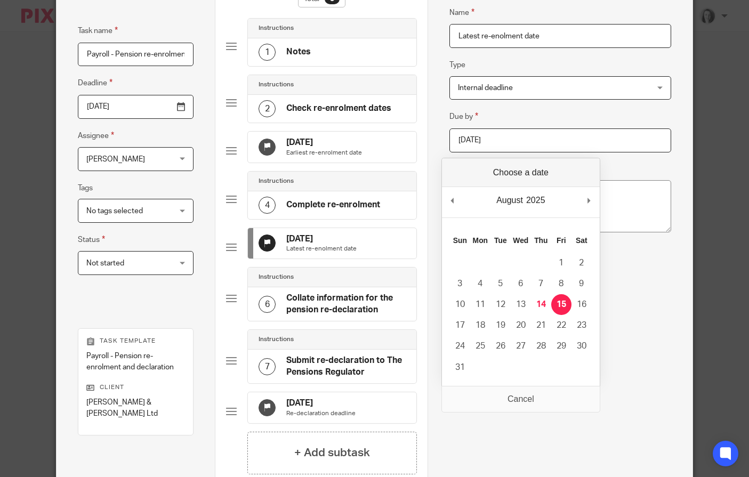
click at [653, 143] on input "2025-08-15" at bounding box center [561, 141] width 222 height 24
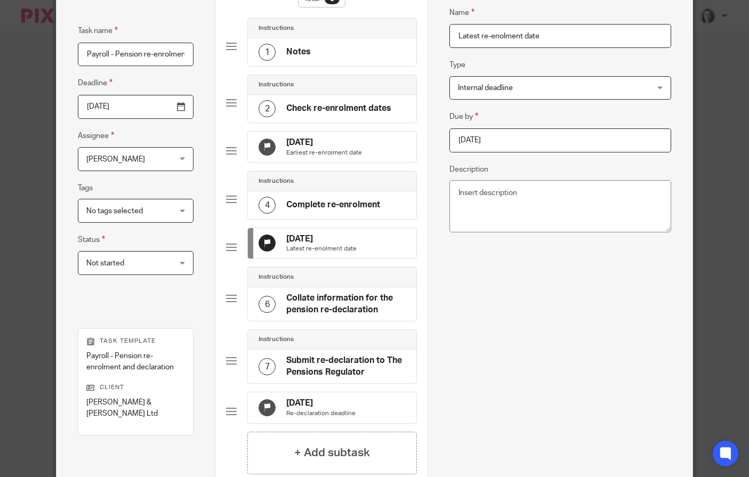
click at [590, 377] on div "Name Latest re-enolment date Type Internal deadline Internal deadline Instructi…" at bounding box center [561, 187] width 222 height 394
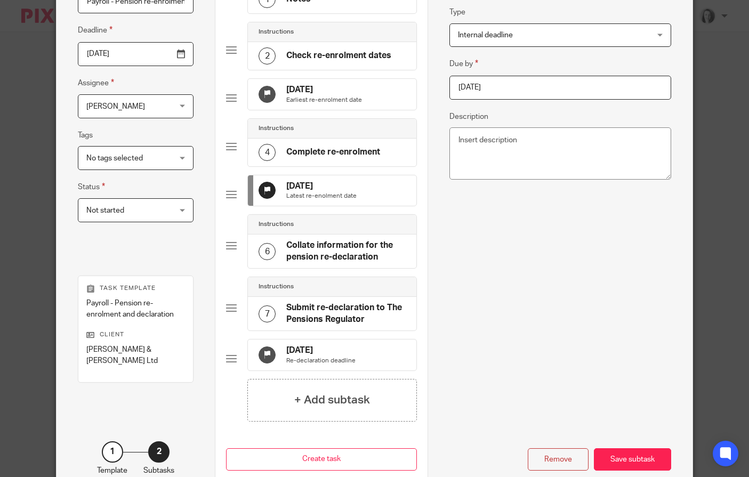
scroll to position [138, 0]
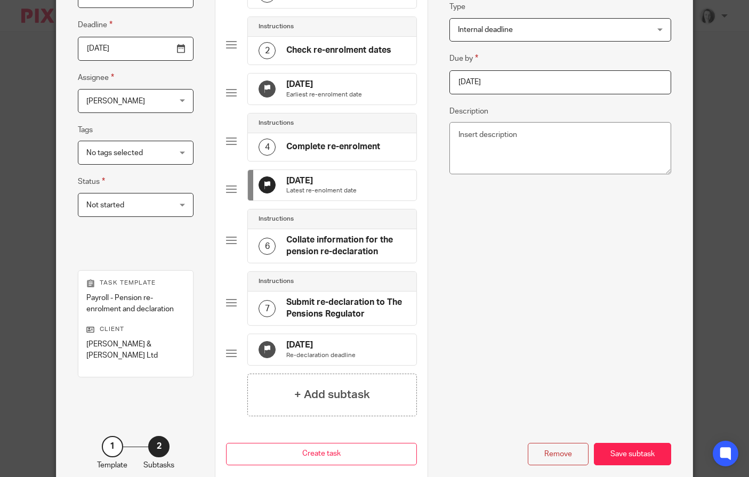
click at [333, 351] on h4 "[DATE]" at bounding box center [320, 345] width 69 height 11
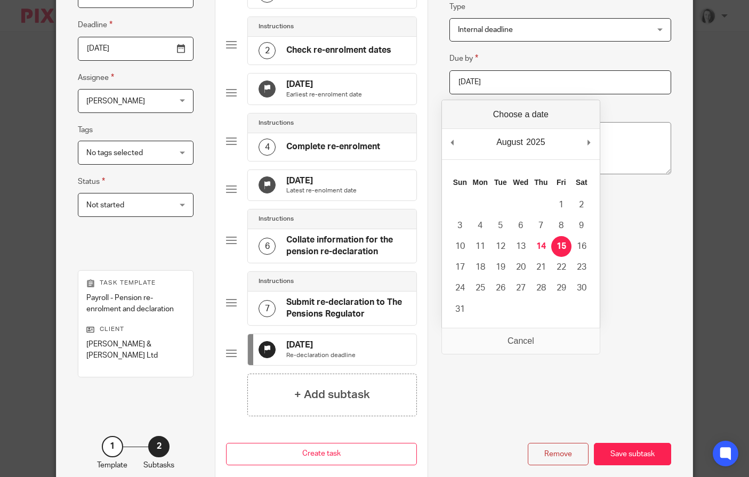
click at [559, 84] on input "2025-08-15" at bounding box center [561, 82] width 222 height 24
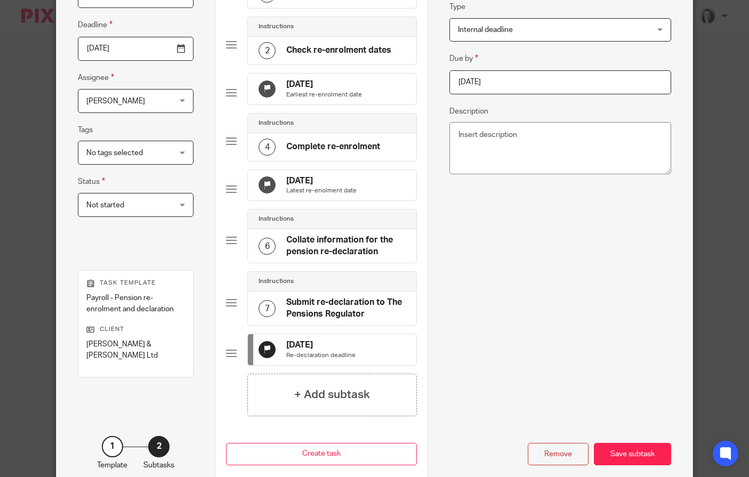
click at [651, 237] on div "Name Re-declaration deadline Type Internal deadline Internal deadline Instructi…" at bounding box center [561, 129] width 222 height 394
click at [329, 187] on h4 "31 Jan 2026" at bounding box center [321, 180] width 70 height 11
click at [528, 89] on input "2026-01-31" at bounding box center [561, 82] width 222 height 24
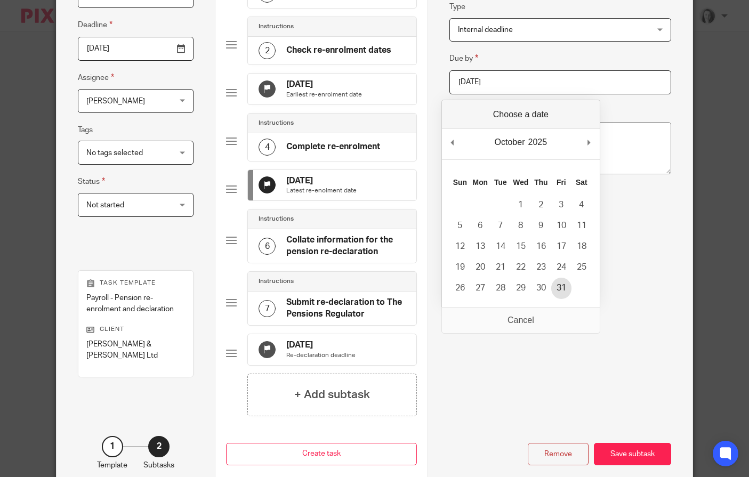
type input "2025-10-31"
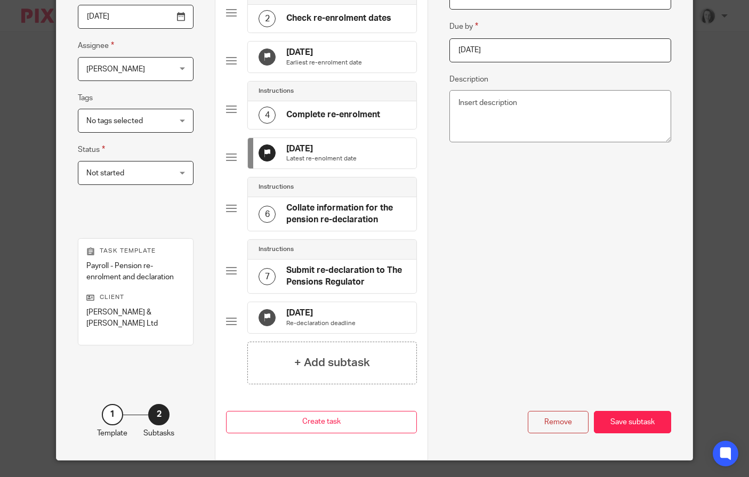
scroll to position [177, 0]
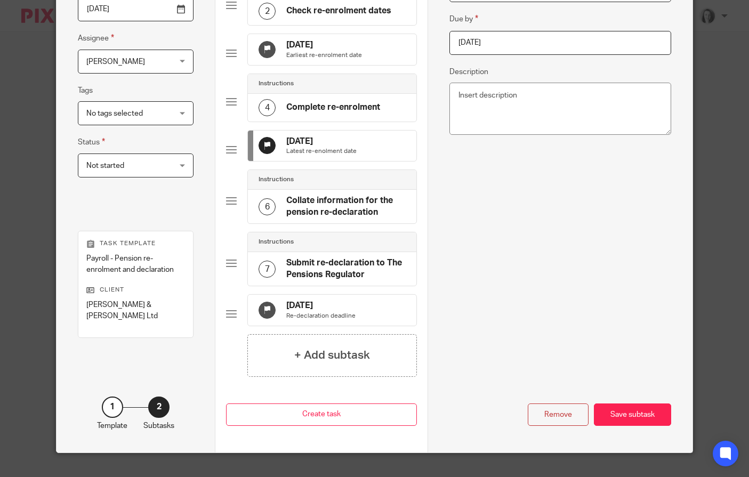
click at [295, 311] on h4 "[DATE]" at bounding box center [320, 305] width 69 height 11
click at [538, 51] on input "2025-08-15" at bounding box center [561, 43] width 222 height 24
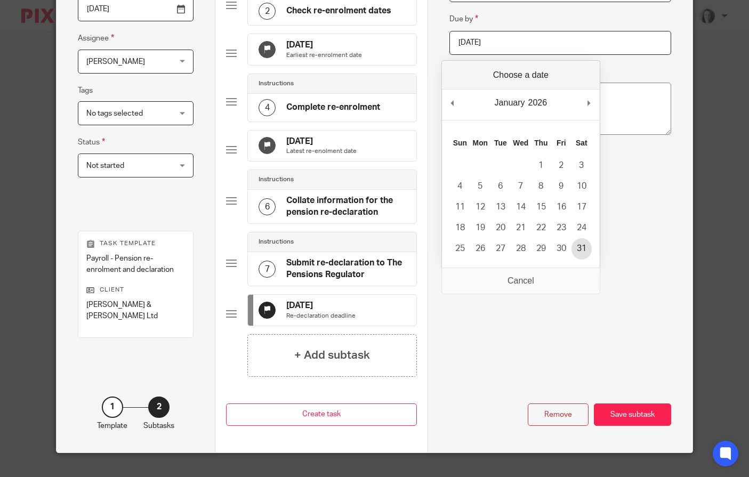
type input "2026-01-31"
drag, startPoint x: 581, startPoint y: 253, endPoint x: 581, endPoint y: 261, distance: 7.5
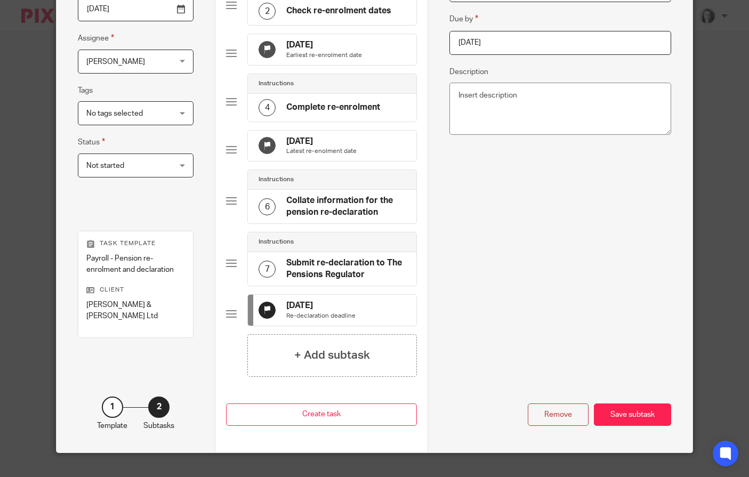
click at [568, 310] on div "Remove Save subtask" at bounding box center [561, 356] width 222 height 139
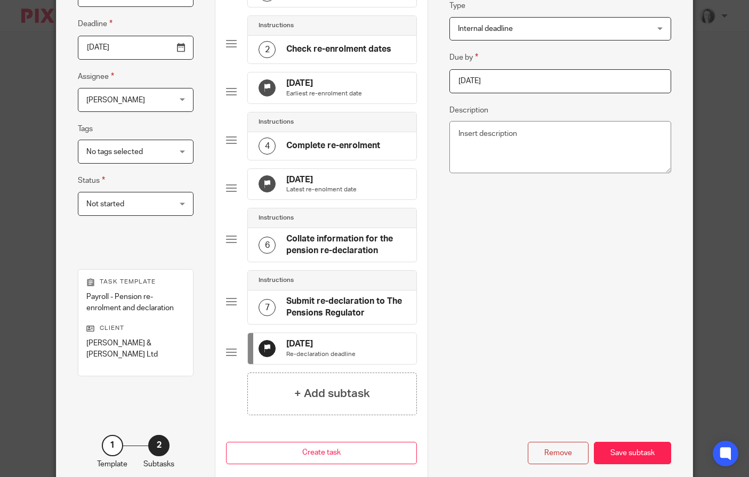
scroll to position [221, 0]
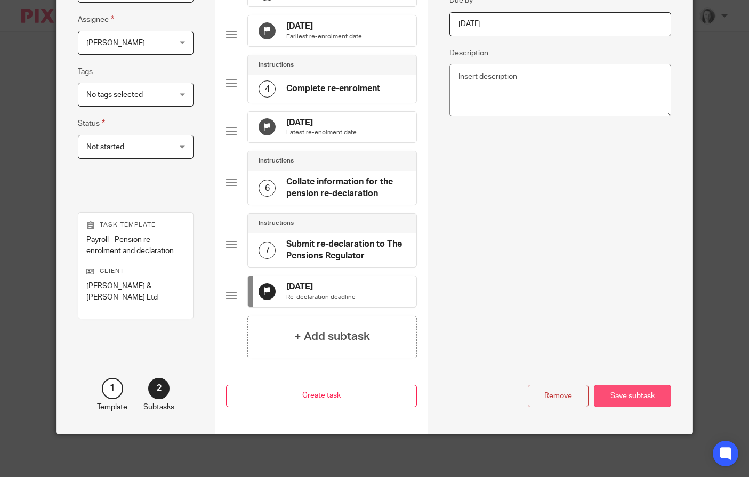
click at [635, 398] on div "Save subtask" at bounding box center [632, 396] width 77 height 23
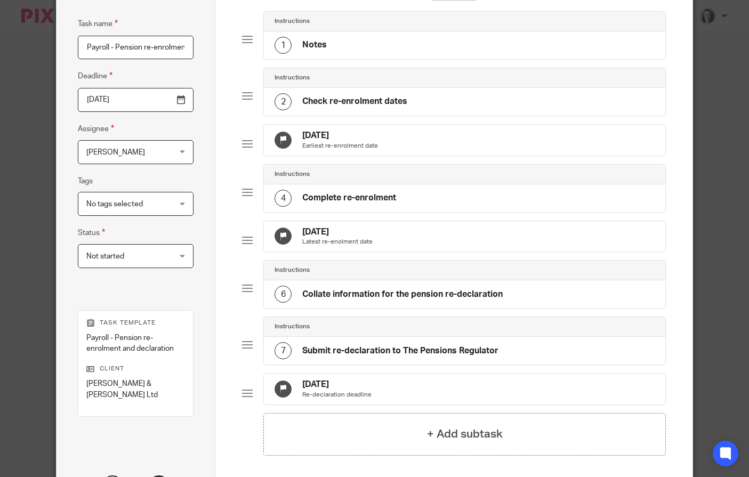
scroll to position [210, 0]
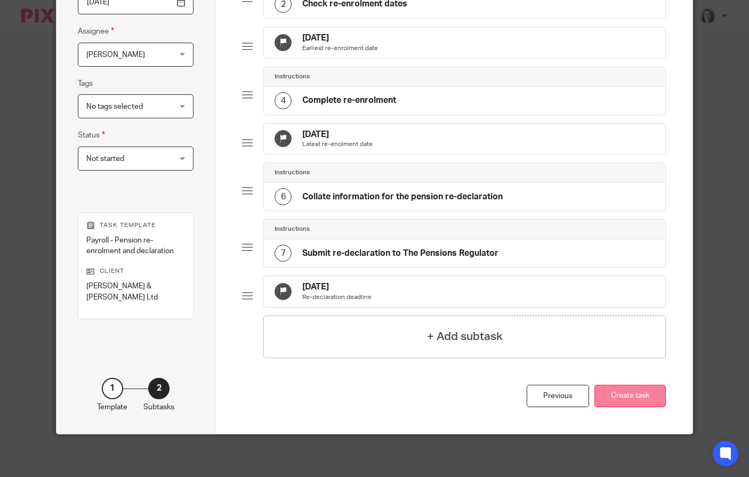
click at [633, 397] on button "Create task" at bounding box center [630, 396] width 71 height 23
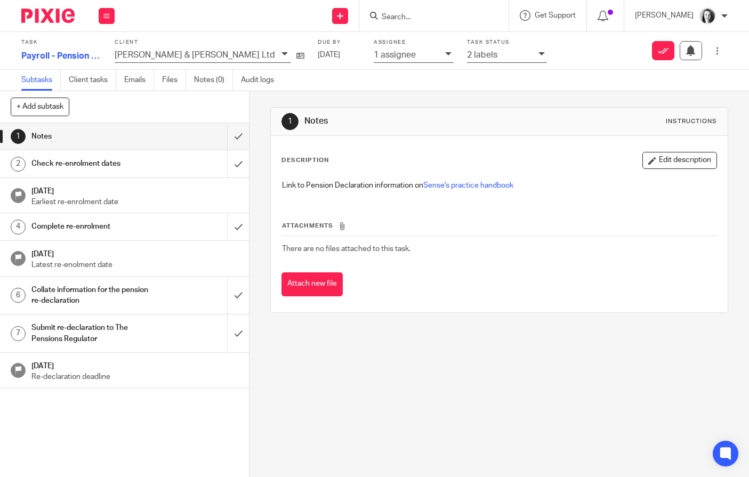
click at [135, 58] on p "[PERSON_NAME] & [PERSON_NAME] Ltd" at bounding box center [195, 55] width 161 height 10
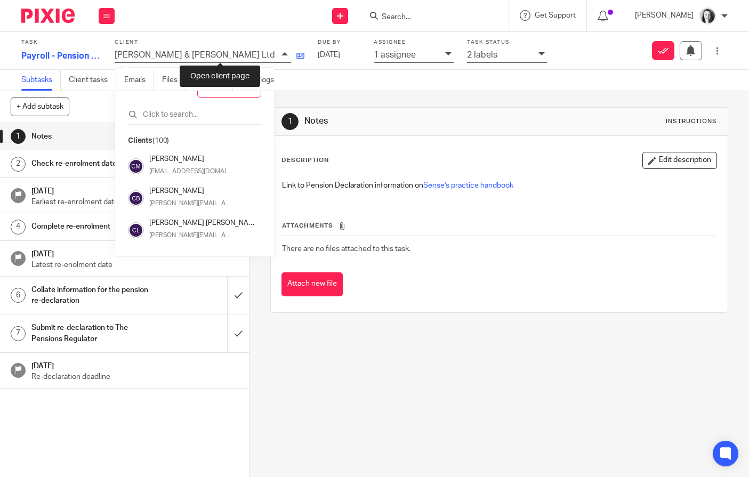
click at [296, 58] on icon at bounding box center [300, 56] width 8 height 8
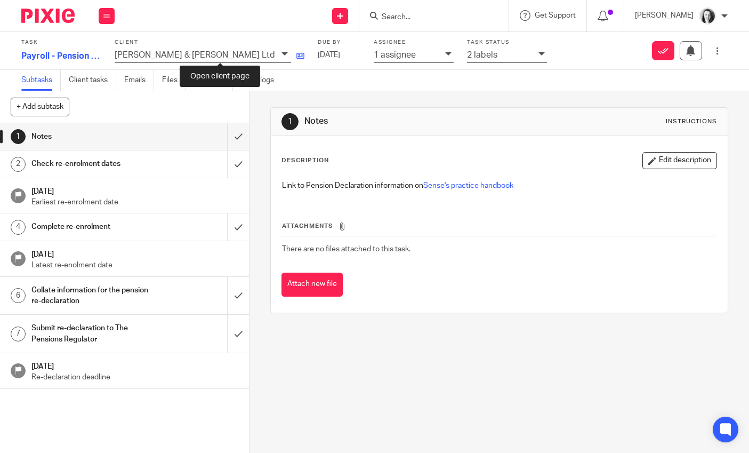
click at [296, 56] on icon at bounding box center [300, 56] width 8 height 8
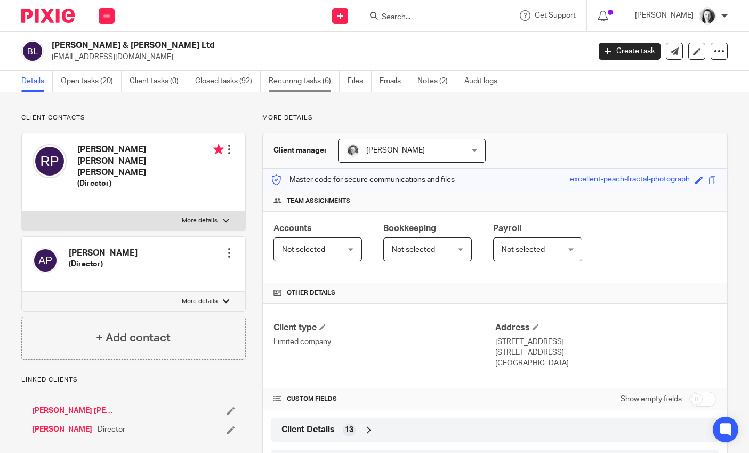
click at [290, 82] on link "Recurring tasks (6)" at bounding box center [304, 81] width 71 height 21
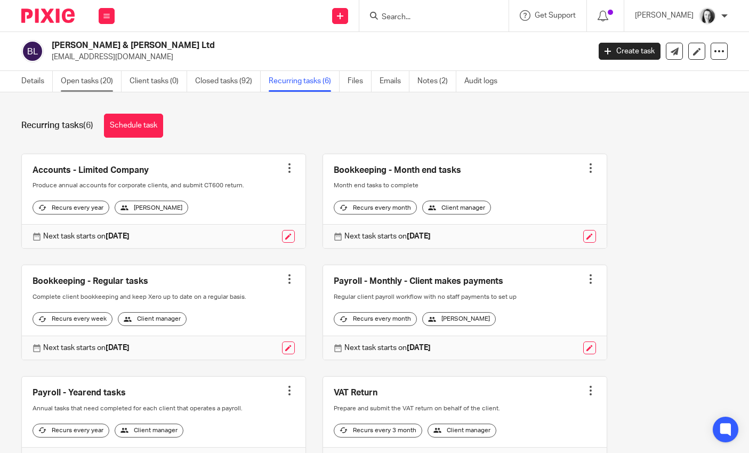
click at [89, 84] on link "Open tasks (20)" at bounding box center [91, 81] width 61 height 21
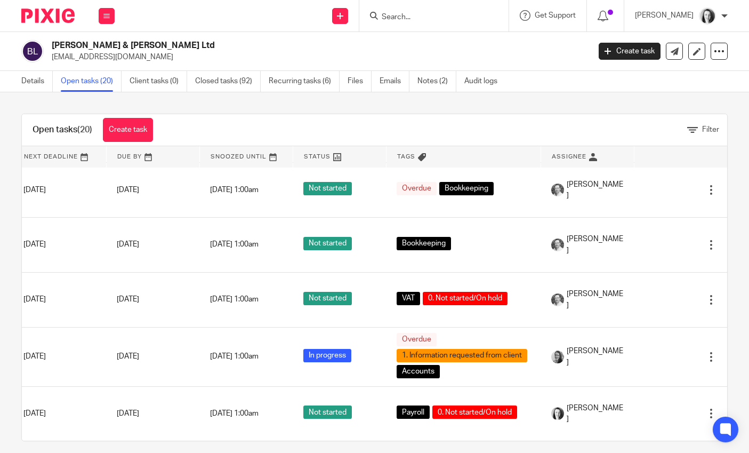
scroll to position [888, 126]
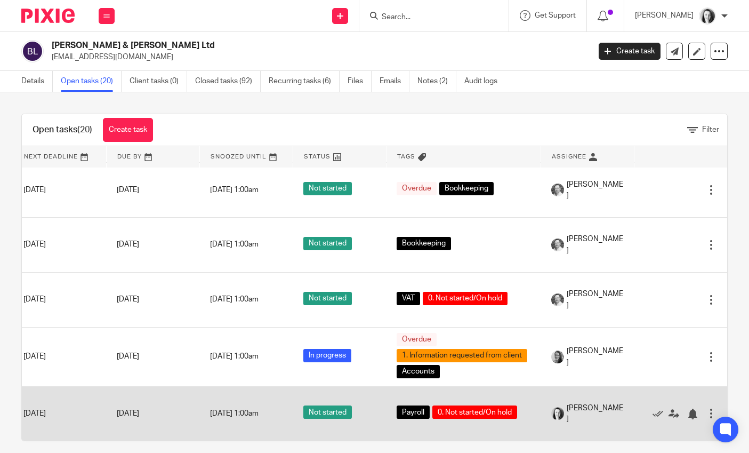
click at [706, 408] on div at bounding box center [711, 413] width 11 height 11
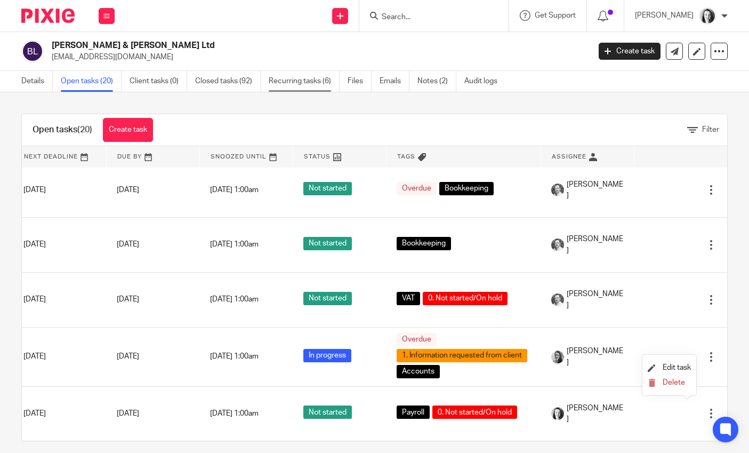
click at [293, 82] on link "Recurring tasks (6)" at bounding box center [304, 81] width 71 height 21
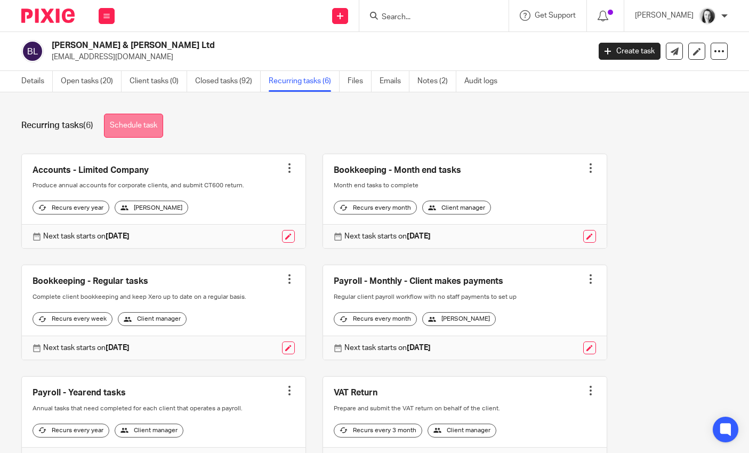
click at [146, 124] on link "Schedule task" at bounding box center [133, 126] width 59 height 24
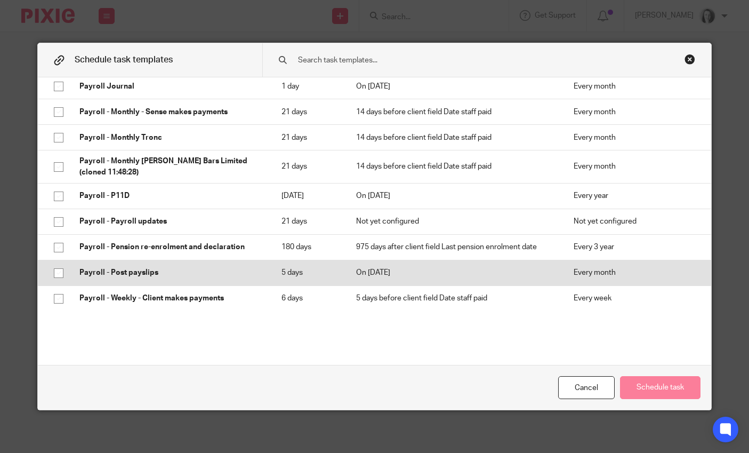
scroll to position [1589, 0]
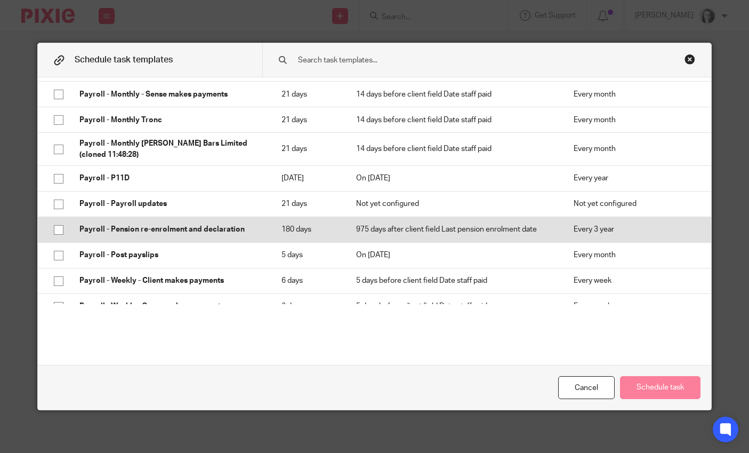
click at [54, 230] on input "checkbox" at bounding box center [59, 230] width 20 height 20
checkbox input "true"
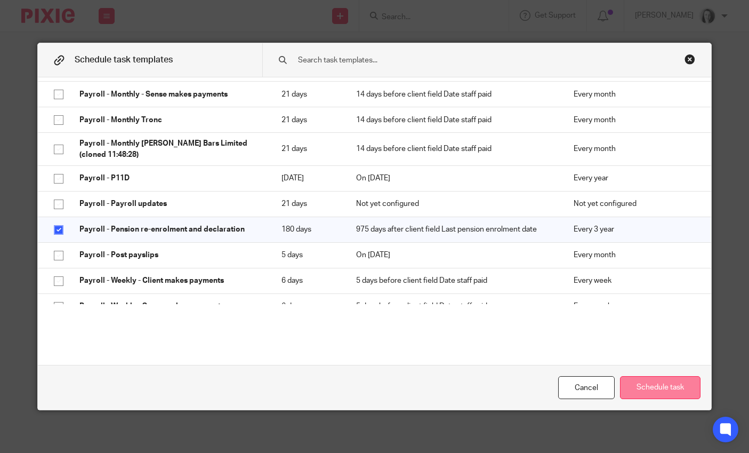
click at [643, 388] on button "Schedule task" at bounding box center [660, 387] width 81 height 23
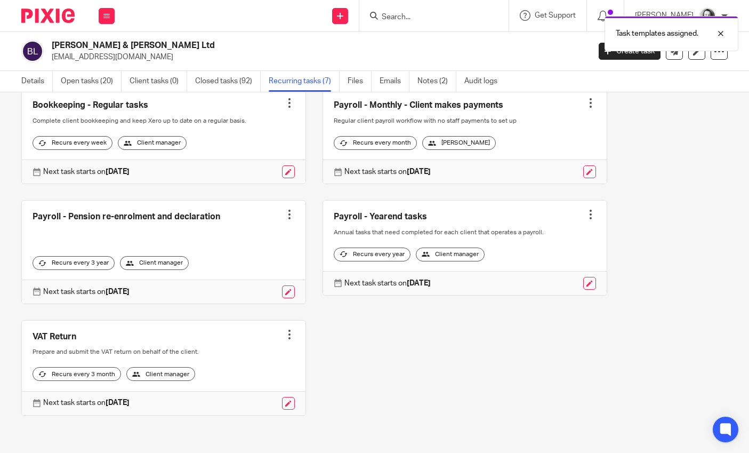
scroll to position [202, 0]
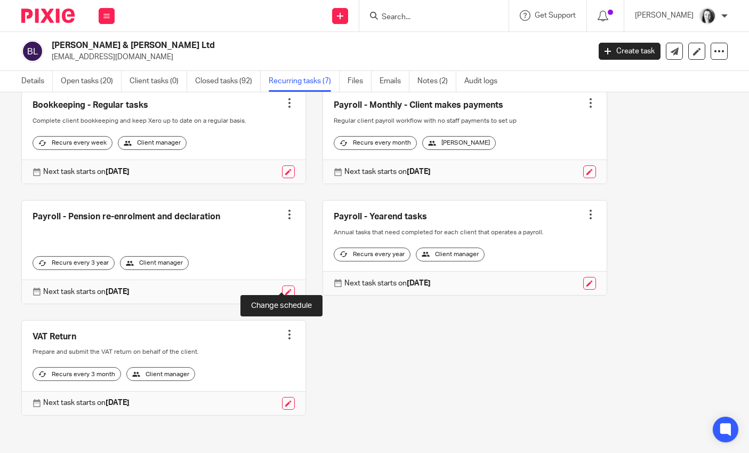
click at [282, 285] on link at bounding box center [288, 291] width 13 height 13
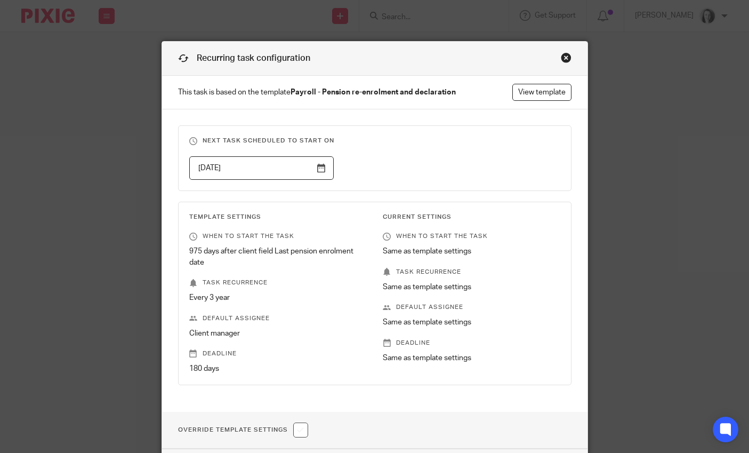
scroll to position [2, 0]
click at [317, 173] on input "2028-05-03" at bounding box center [261, 168] width 145 height 24
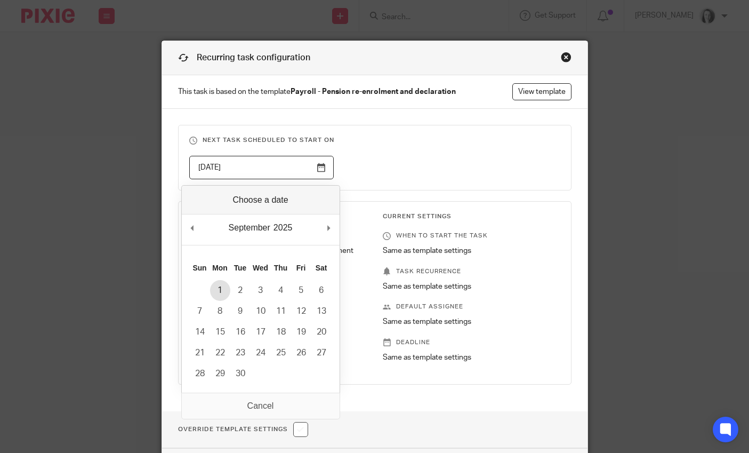
type input "2025-09-01"
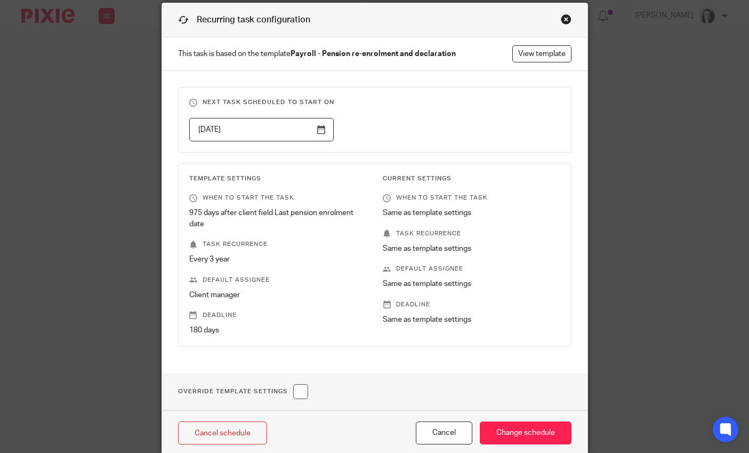
scroll to position [86, 0]
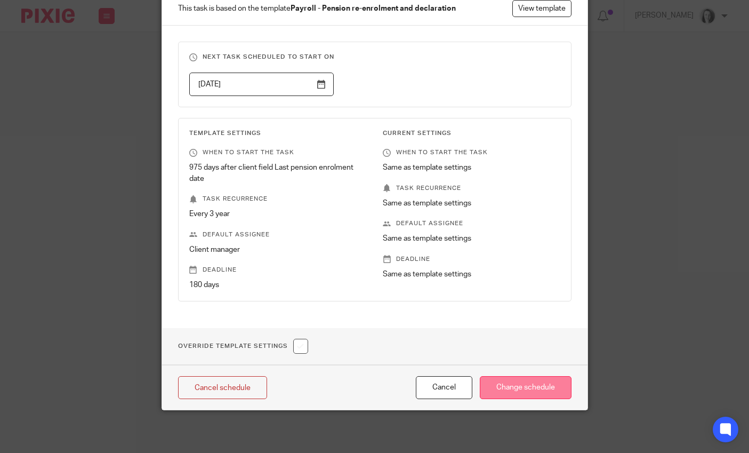
click at [506, 388] on input "Change schedule" at bounding box center [526, 387] width 92 height 23
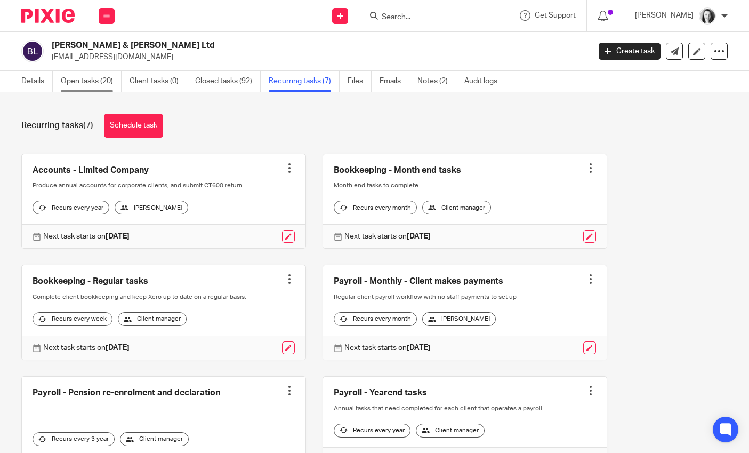
click at [92, 84] on link "Open tasks (20)" at bounding box center [91, 81] width 61 height 21
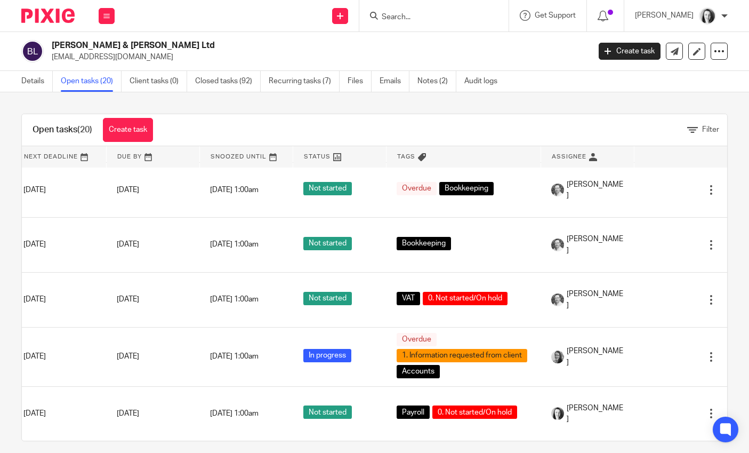
scroll to position [890, 126]
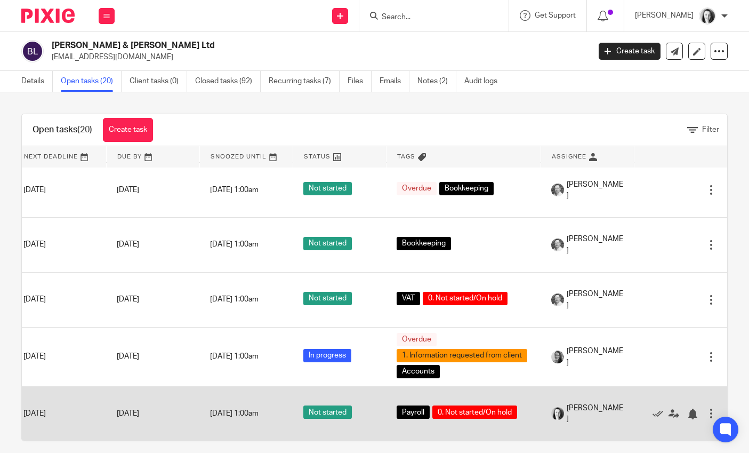
click at [706, 408] on div at bounding box center [711, 413] width 11 height 11
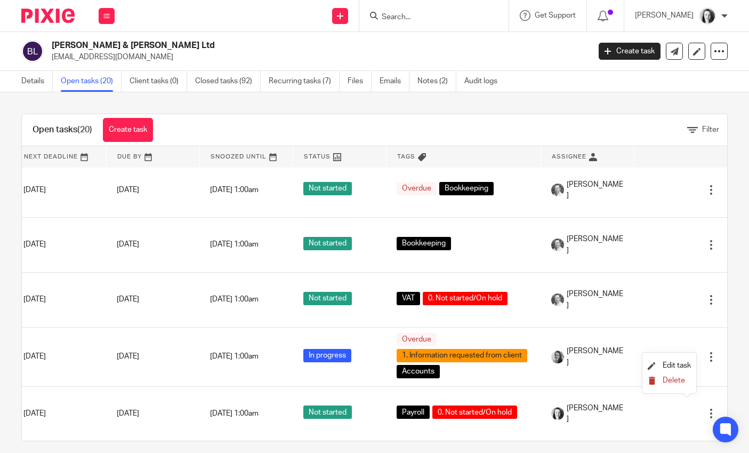
click at [668, 382] on span "Delete" at bounding box center [674, 379] width 22 height 7
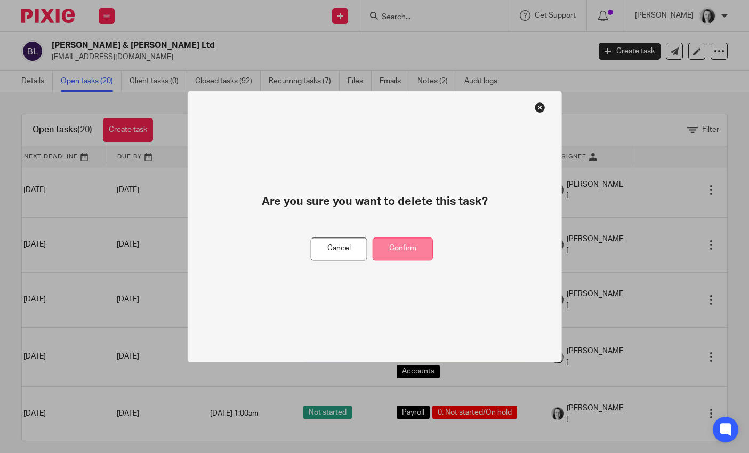
click at [415, 252] on button "Confirm" at bounding box center [403, 248] width 60 height 23
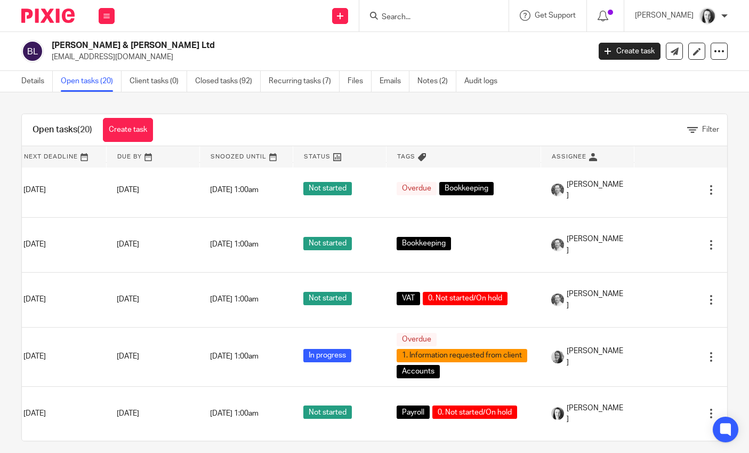
scroll to position [835, 126]
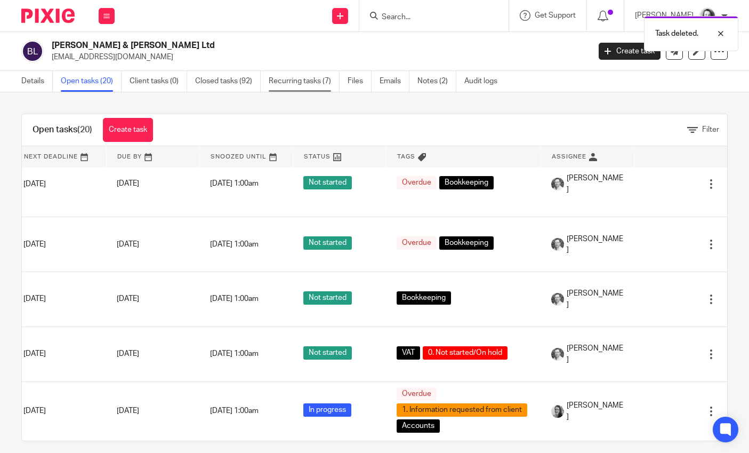
click at [298, 79] on link "Recurring tasks (7)" at bounding box center [304, 81] width 71 height 21
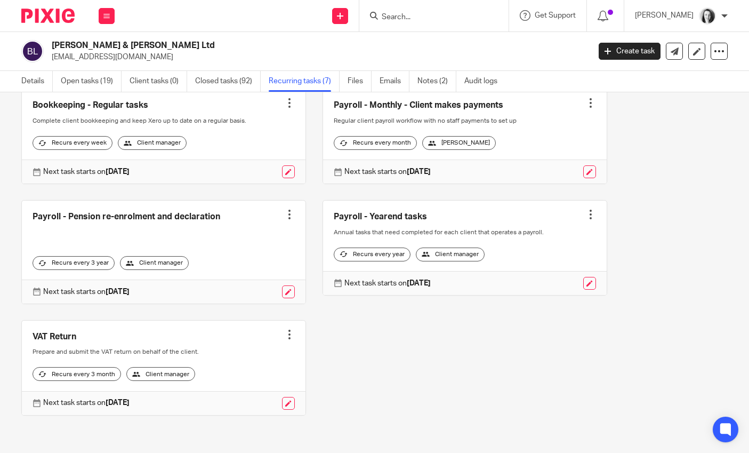
scroll to position [202, 0]
click at [285, 285] on link at bounding box center [288, 291] width 13 height 13
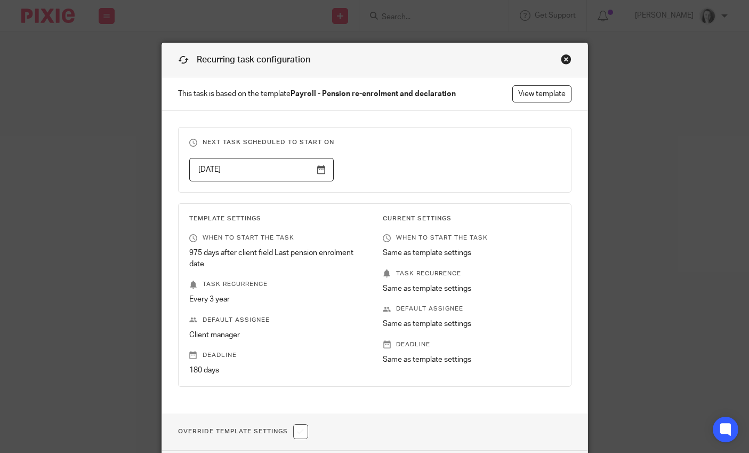
scroll to position [86, 0]
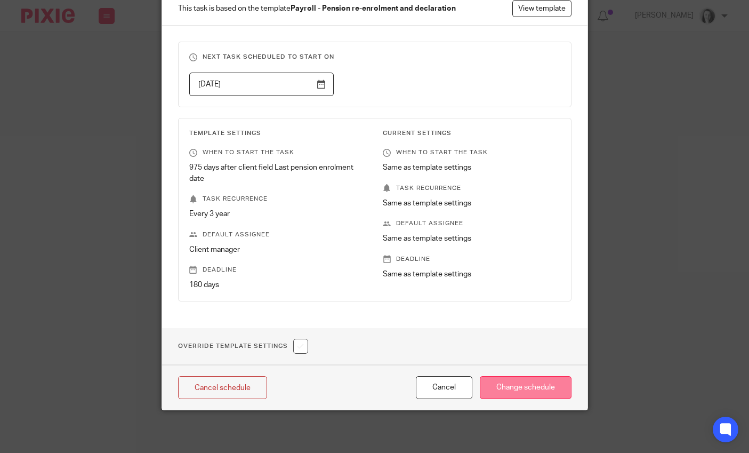
click at [516, 390] on input "Change schedule" at bounding box center [526, 387] width 92 height 23
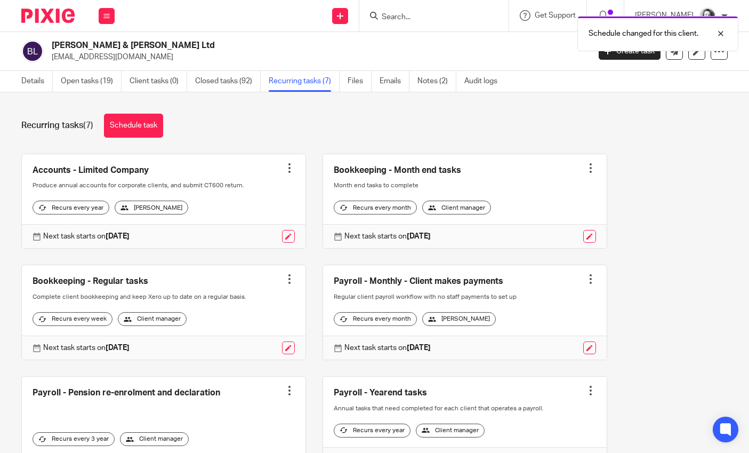
click at [175, 326] on div "Client manager" at bounding box center [152, 319] width 69 height 14
click at [170, 326] on div "Client manager" at bounding box center [152, 319] width 69 height 14
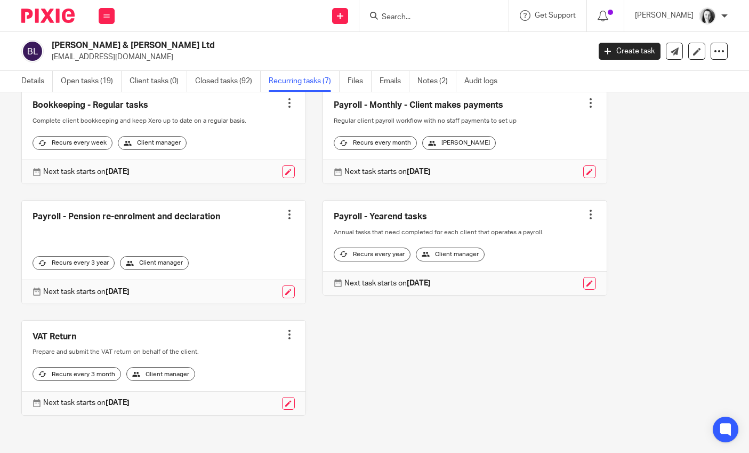
click at [285, 218] on div at bounding box center [289, 214] width 11 height 11
click at [236, 274] on button "Recalculate schedule" at bounding box center [243, 274] width 85 height 14
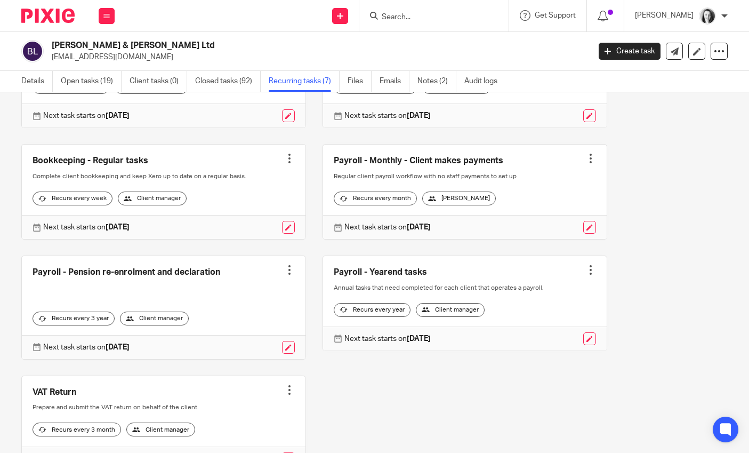
scroll to position [115, 0]
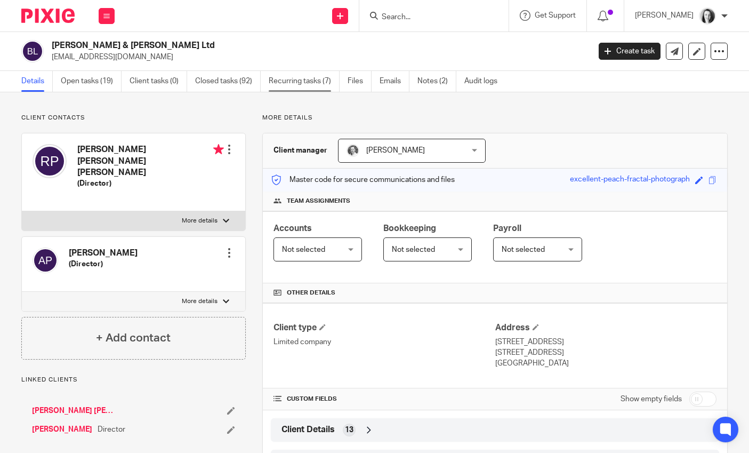
click at [299, 82] on link "Recurring tasks (7)" at bounding box center [304, 81] width 71 height 21
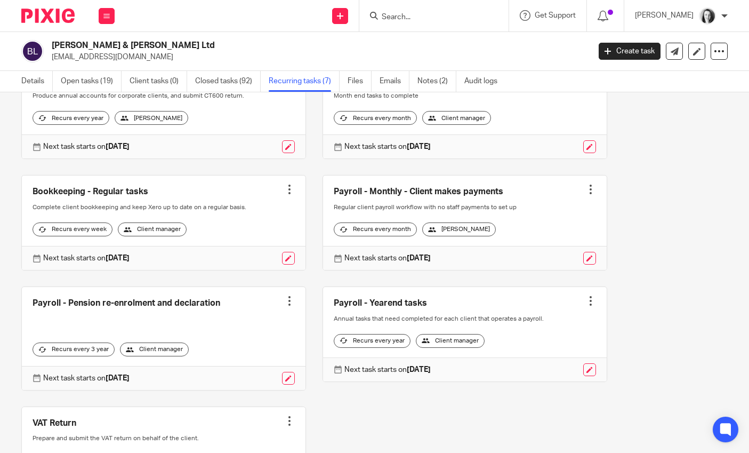
scroll to position [81, 0]
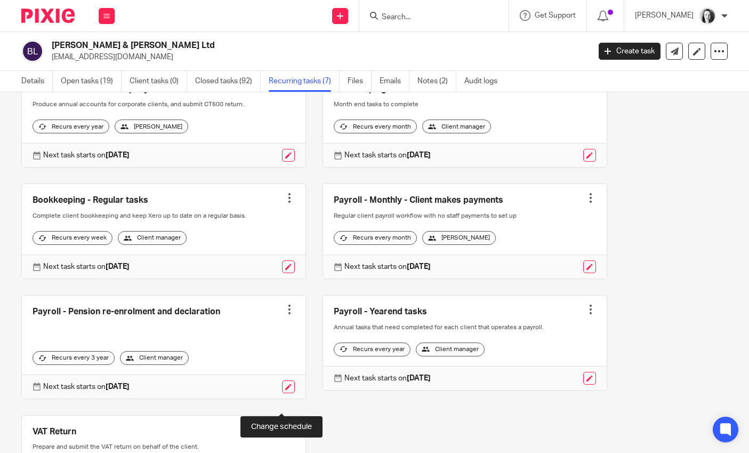
click at [282, 393] on link at bounding box center [288, 386] width 13 height 13
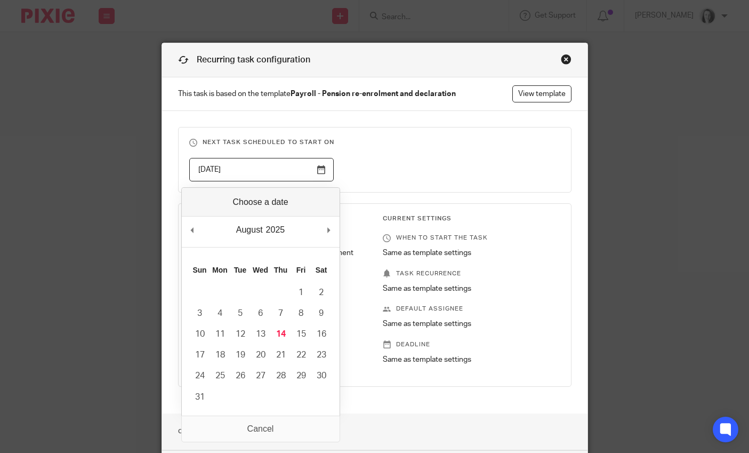
click at [319, 178] on input "[DATE]" at bounding box center [261, 170] width 145 height 24
type input "[DATE]"
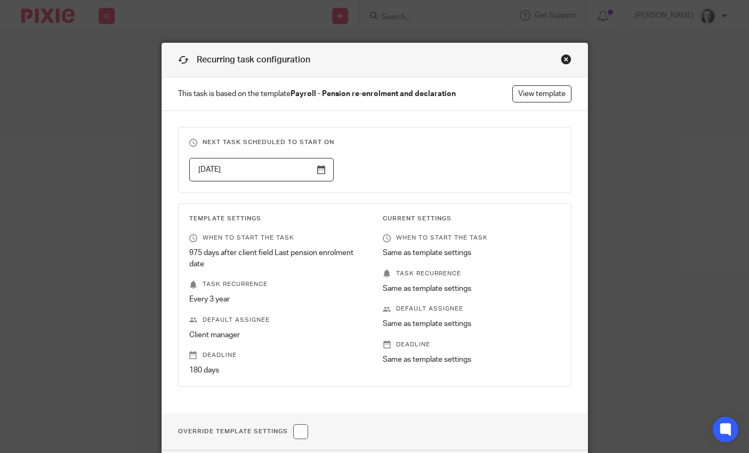
click at [326, 366] on p "180 days" at bounding box center [277, 370] width 177 height 11
click at [437, 307] on p "Default assignee" at bounding box center [471, 308] width 177 height 9
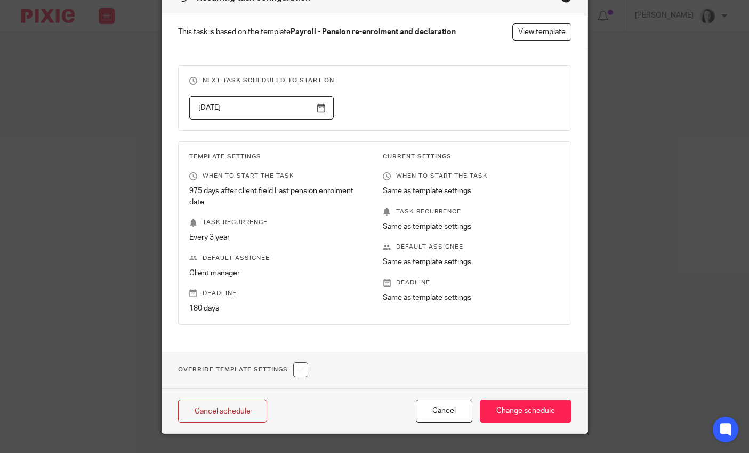
scroll to position [86, 0]
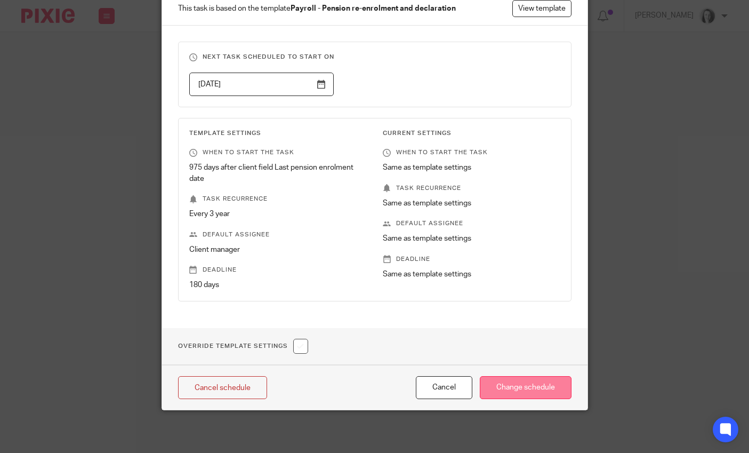
click at [524, 386] on input "Change schedule" at bounding box center [526, 387] width 92 height 23
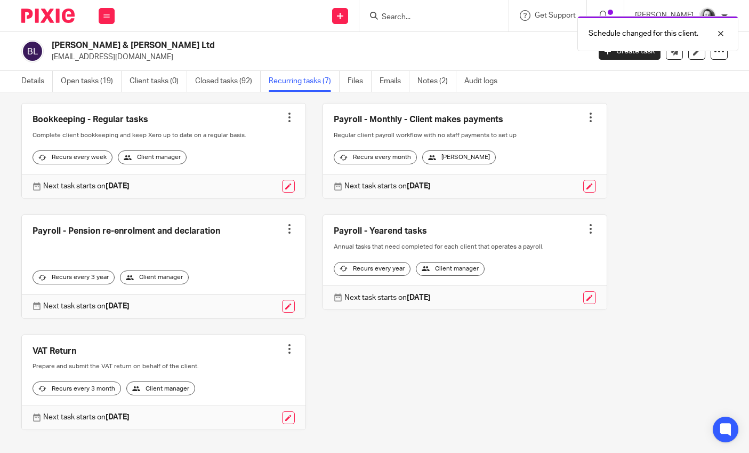
scroll to position [165, 0]
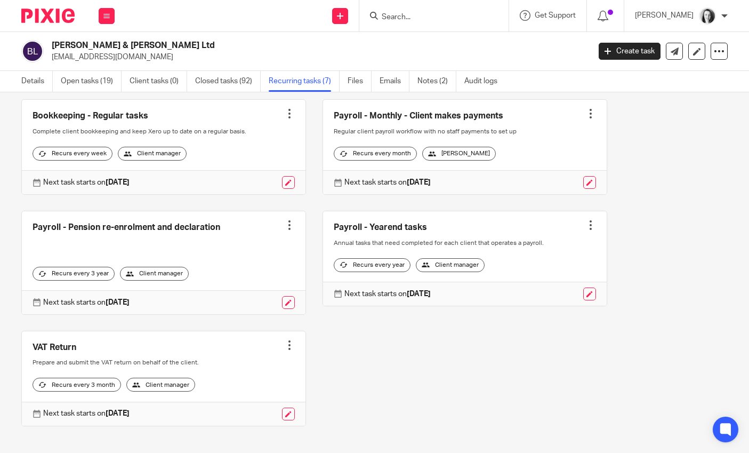
click at [284, 230] on div at bounding box center [289, 225] width 11 height 11
click at [238, 219] on div "Accounts - Limited Company Create task Clone template Recalculate schedule Canc…" at bounding box center [366, 215] width 723 height 454
click at [284, 309] on link at bounding box center [288, 302] width 13 height 13
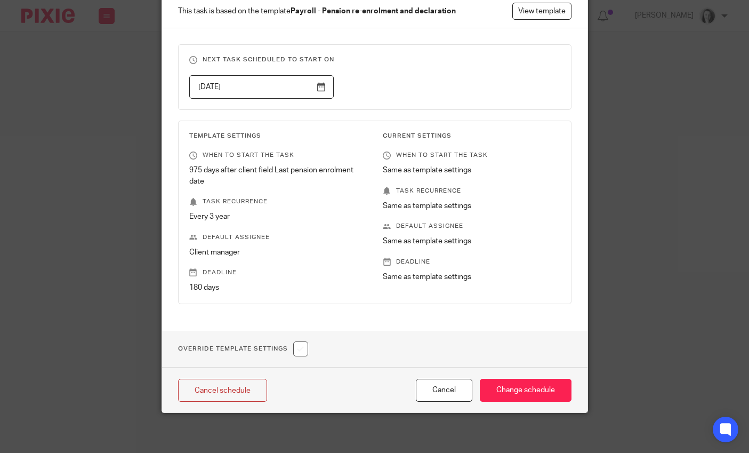
scroll to position [86, 0]
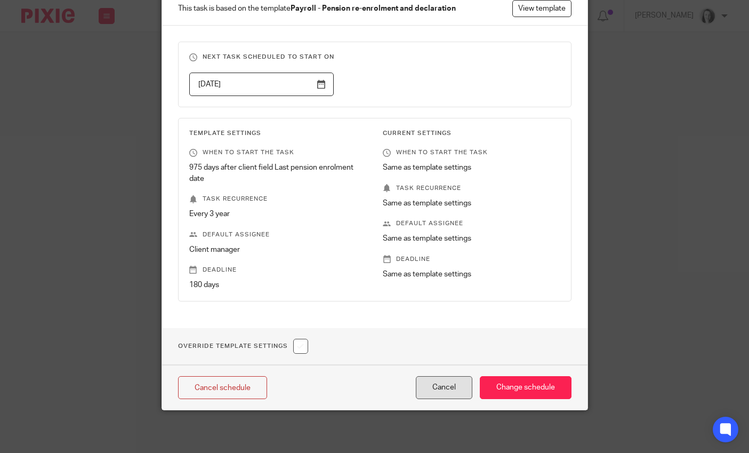
click at [426, 384] on button "Cancel" at bounding box center [444, 387] width 57 height 23
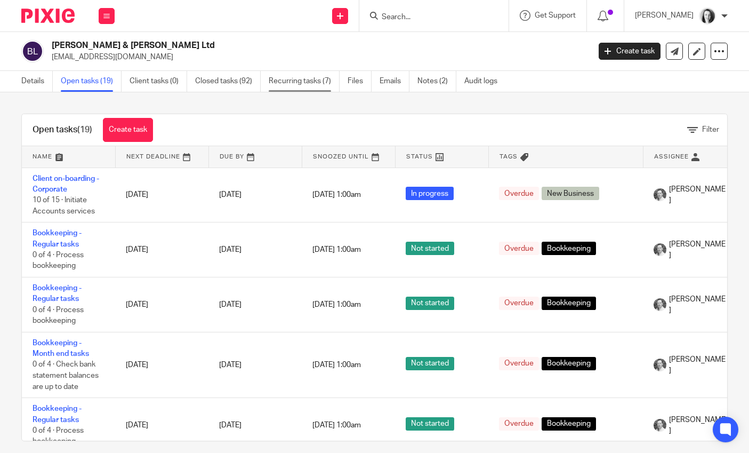
click at [305, 79] on link "Recurring tasks (7)" at bounding box center [304, 81] width 71 height 21
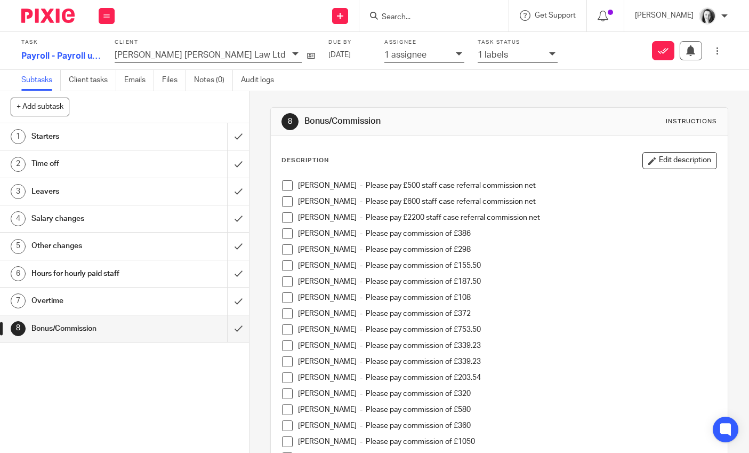
scroll to position [218, 0]
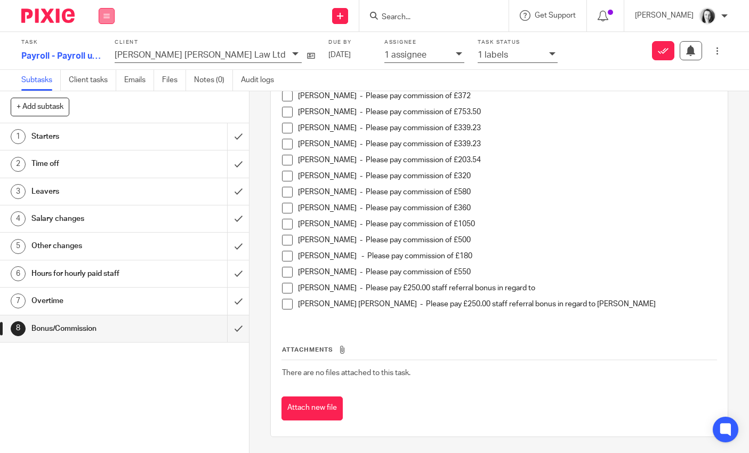
click at [105, 15] on icon at bounding box center [106, 16] width 6 height 6
click at [104, 50] on link "Work" at bounding box center [101, 49] width 19 height 7
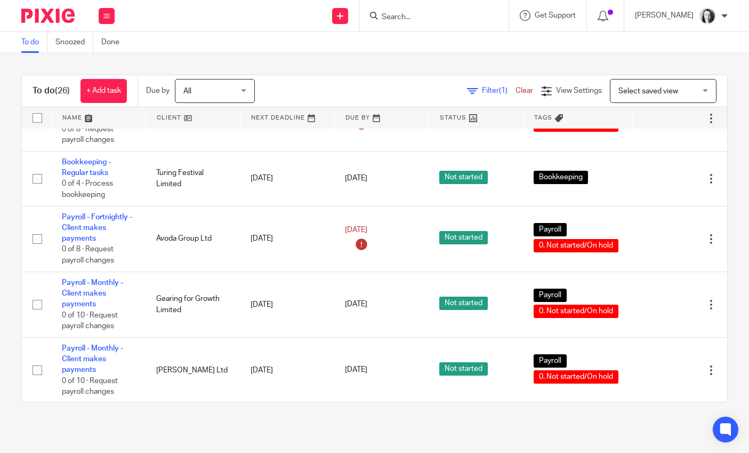
scroll to position [533, 0]
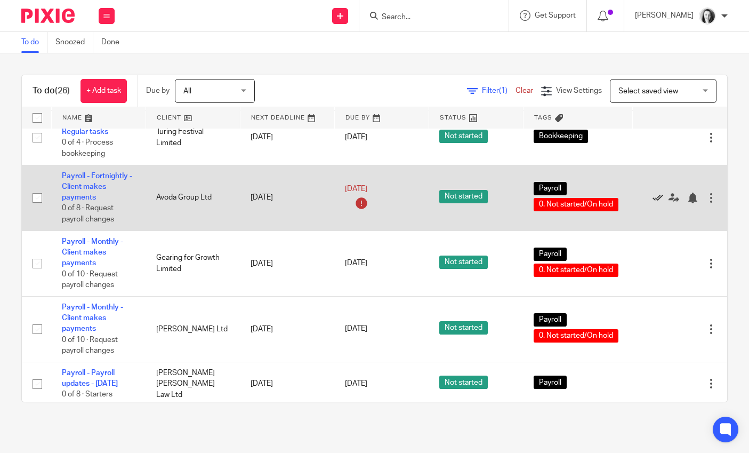
click at [653, 203] on icon at bounding box center [658, 198] width 11 height 11
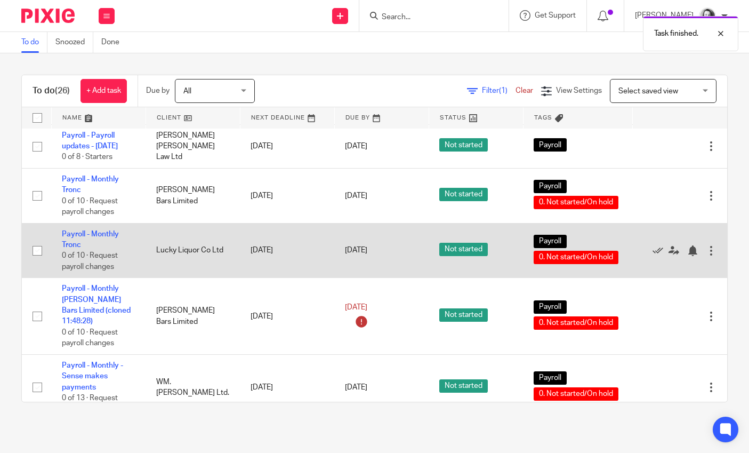
scroll to position [714, 0]
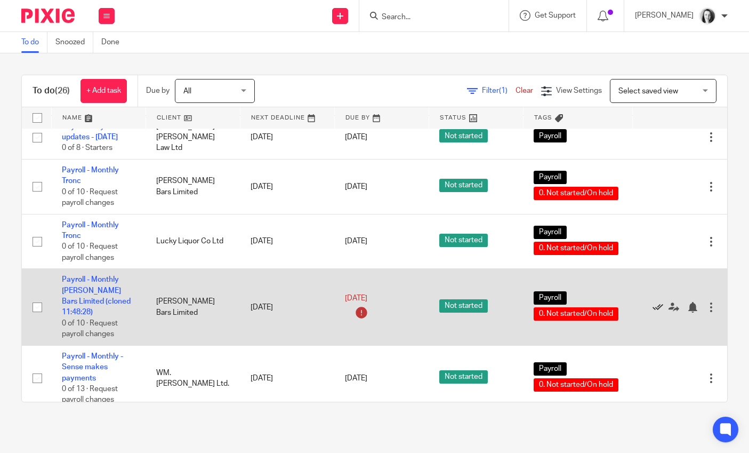
click at [654, 312] on icon at bounding box center [658, 307] width 11 height 11
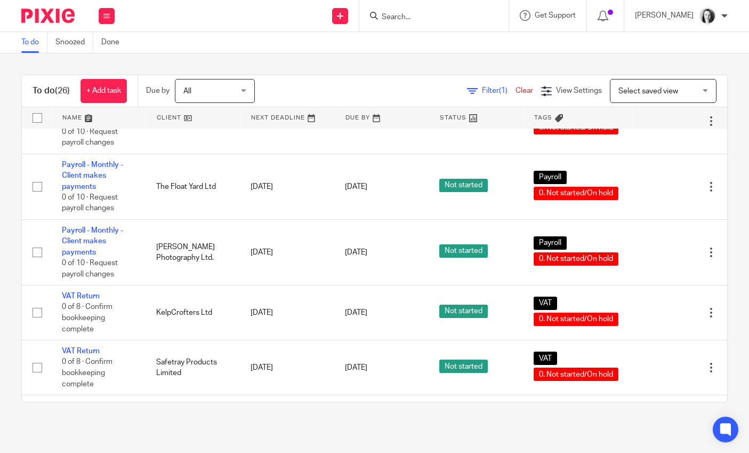
scroll to position [1213, 0]
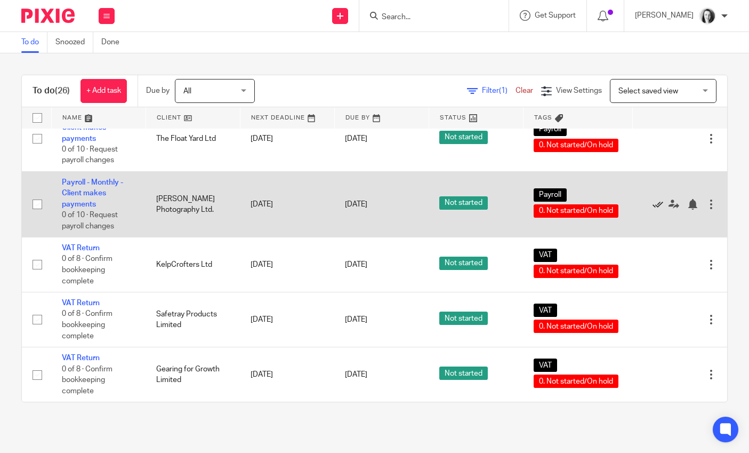
click at [655, 210] on icon at bounding box center [658, 204] width 11 height 11
